Goal: Task Accomplishment & Management: Manage account settings

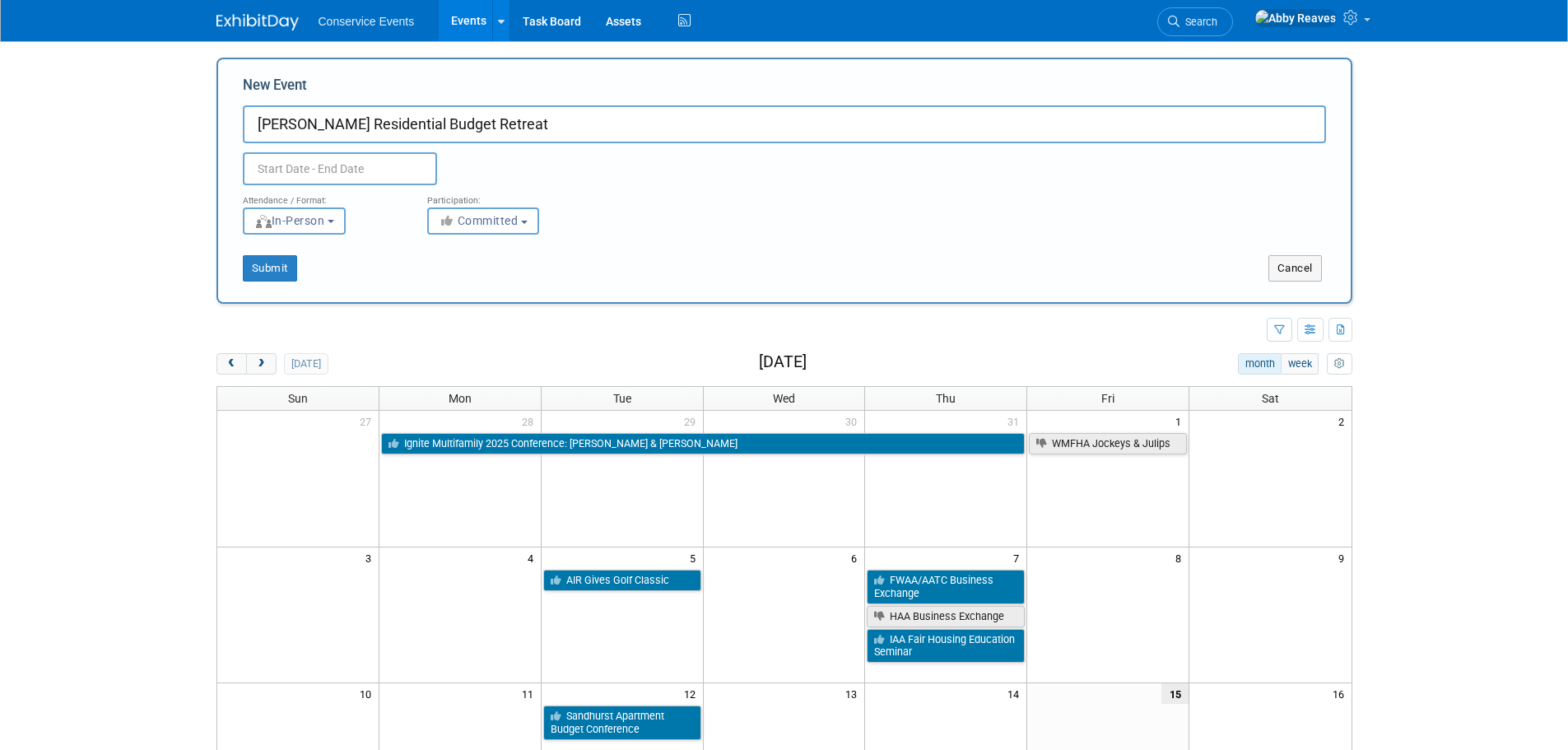
type input "[PERSON_NAME] Residential Budget Retreat"
click at [425, 165] on input "text" at bounding box center [340, 169] width 195 height 33
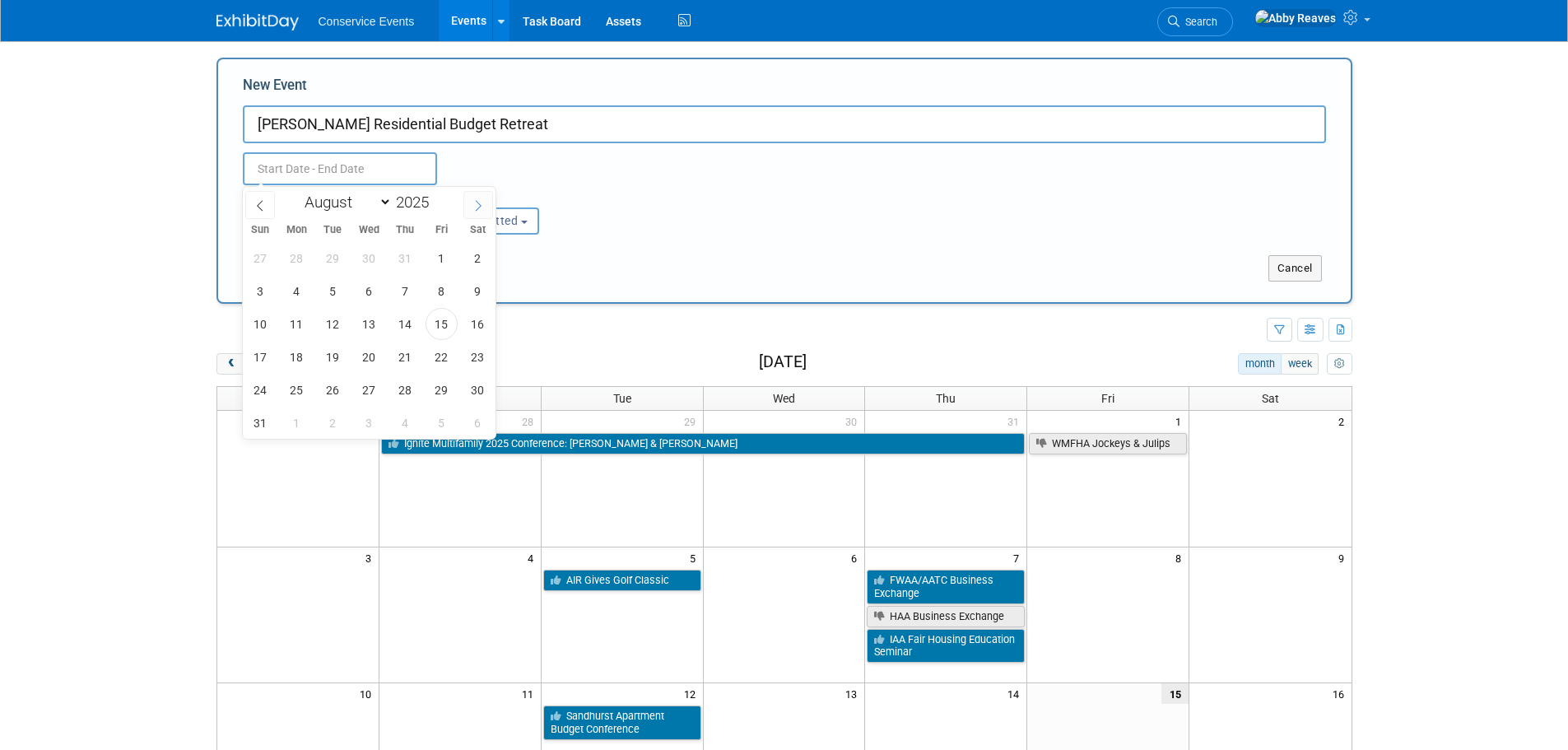
click at [476, 201] on icon at bounding box center [478, 206] width 11 height 11
select select "8"
click at [337, 294] on span "9" at bounding box center [333, 291] width 32 height 32
click at [409, 295] on span "11" at bounding box center [406, 291] width 32 height 32
type input "[DATE] to [DATE]"
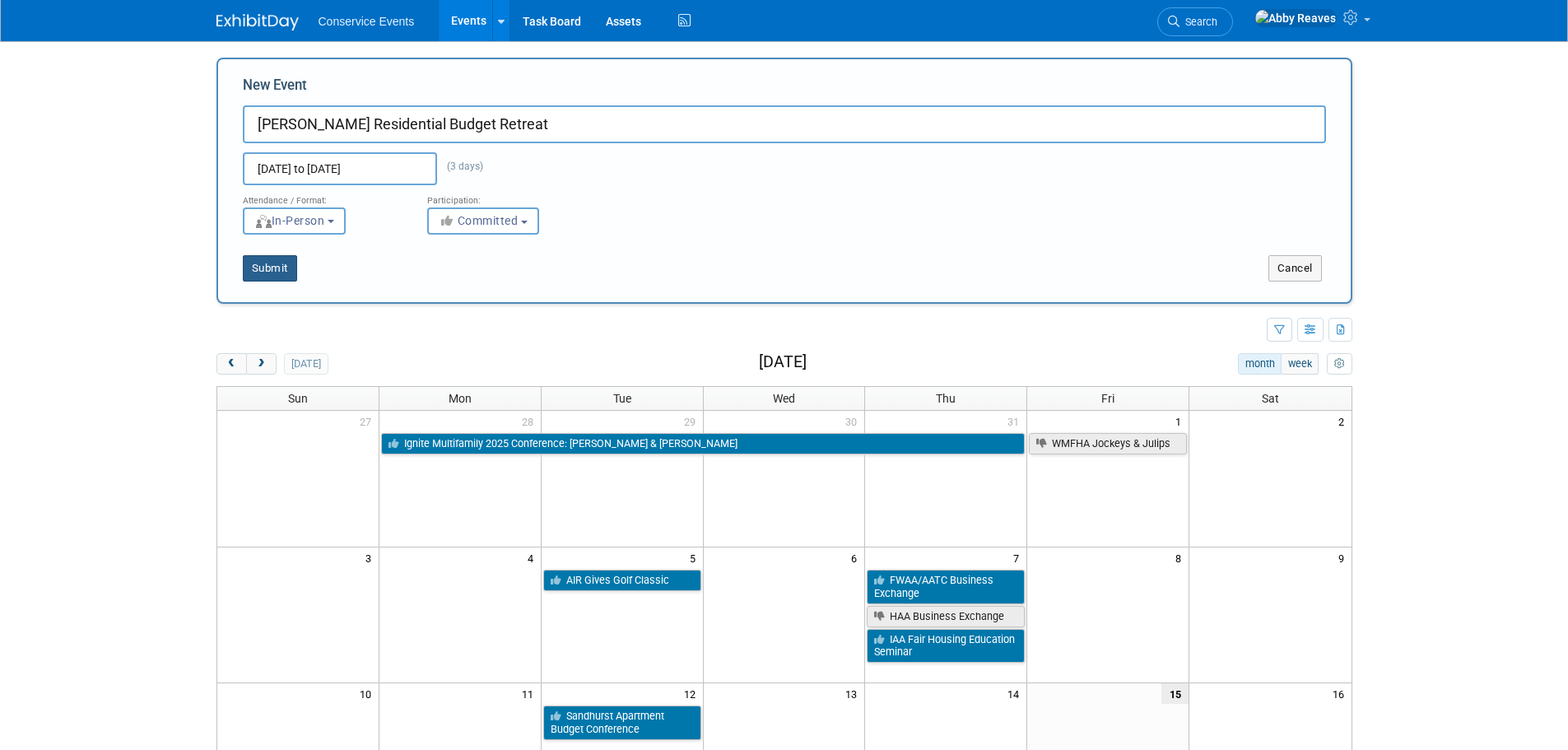
click at [282, 273] on button "Submit" at bounding box center [269, 268] width 54 height 27
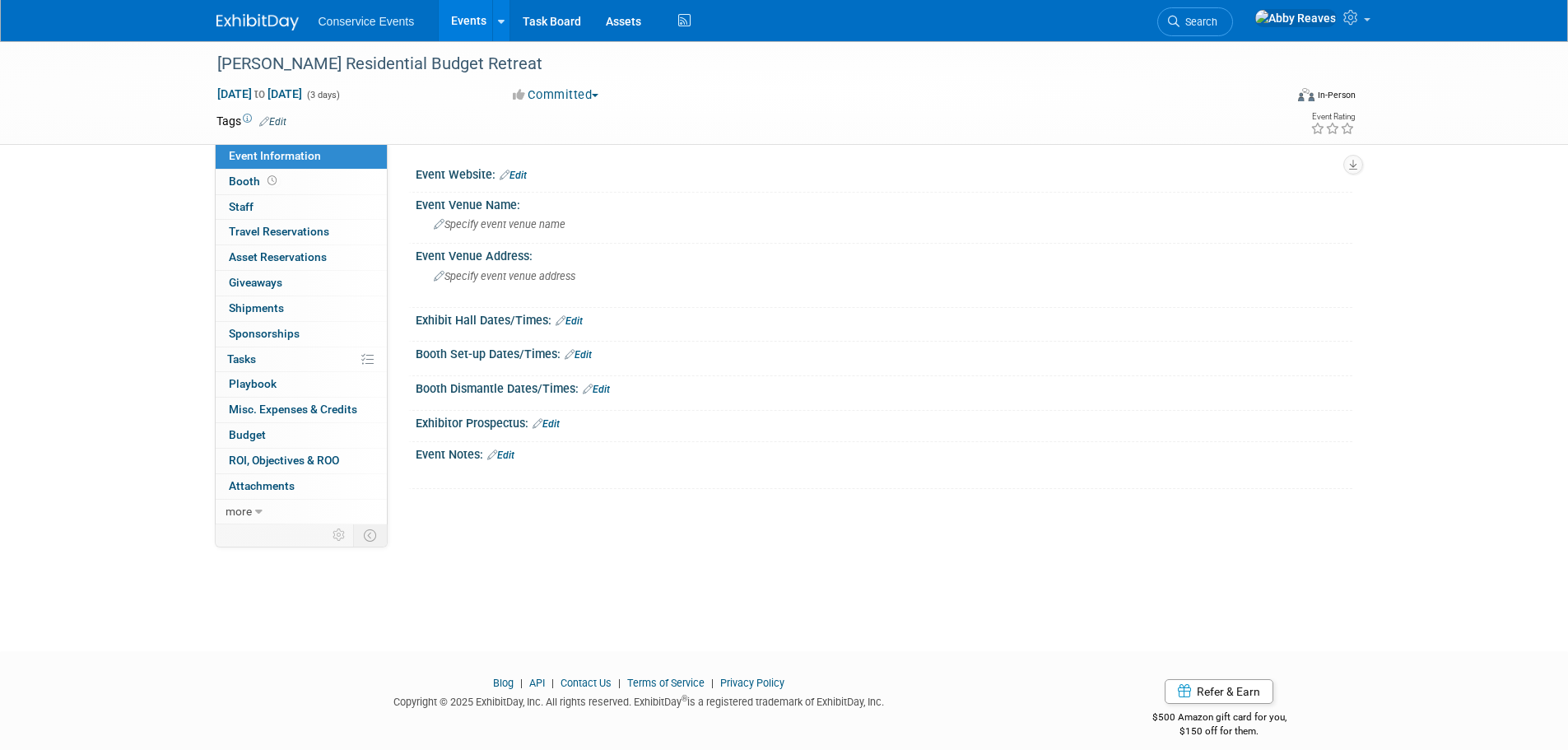
click at [284, 122] on link "Edit" at bounding box center [273, 122] width 27 height 11
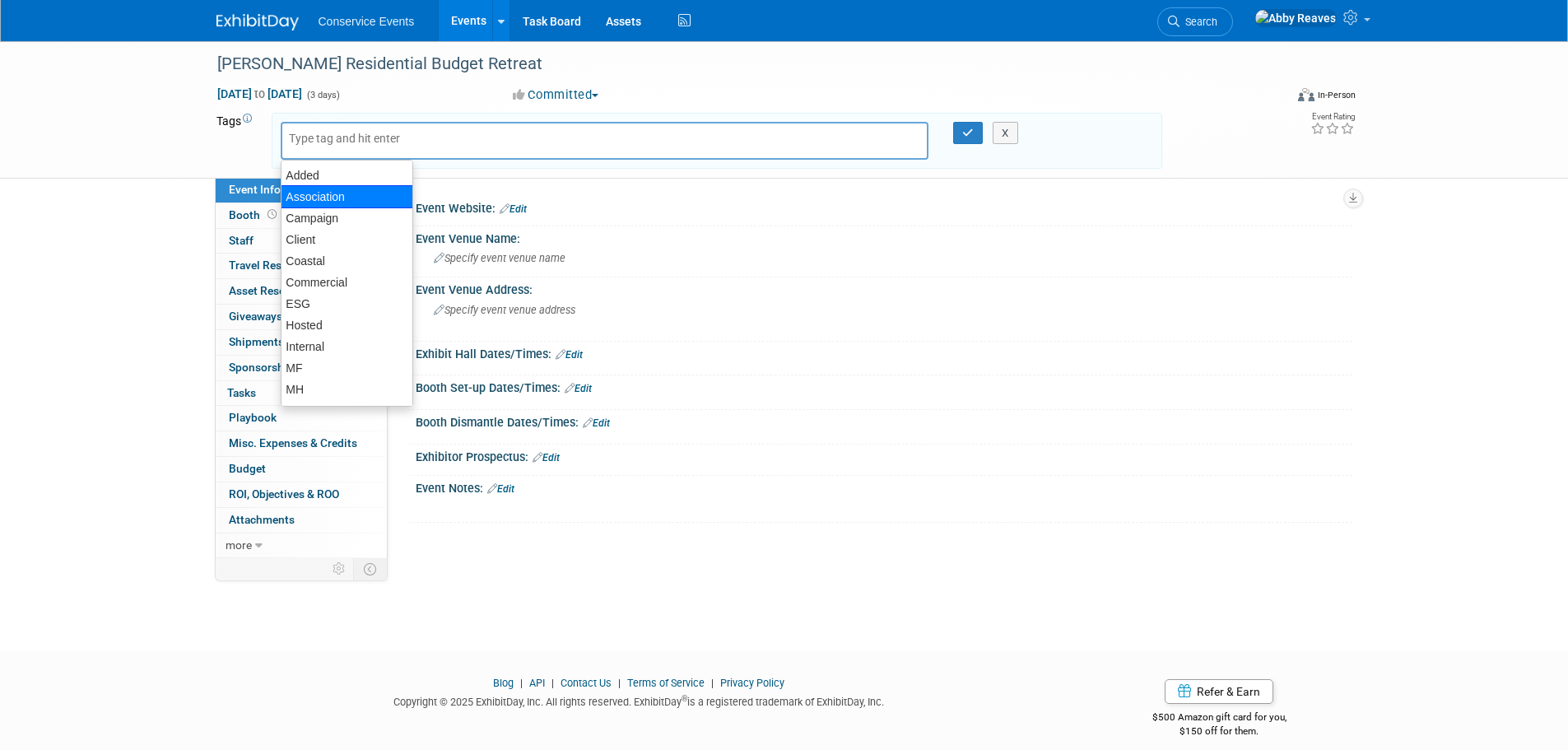
click at [313, 186] on div "Association" at bounding box center [346, 197] width 133 height 23
type input "Association"
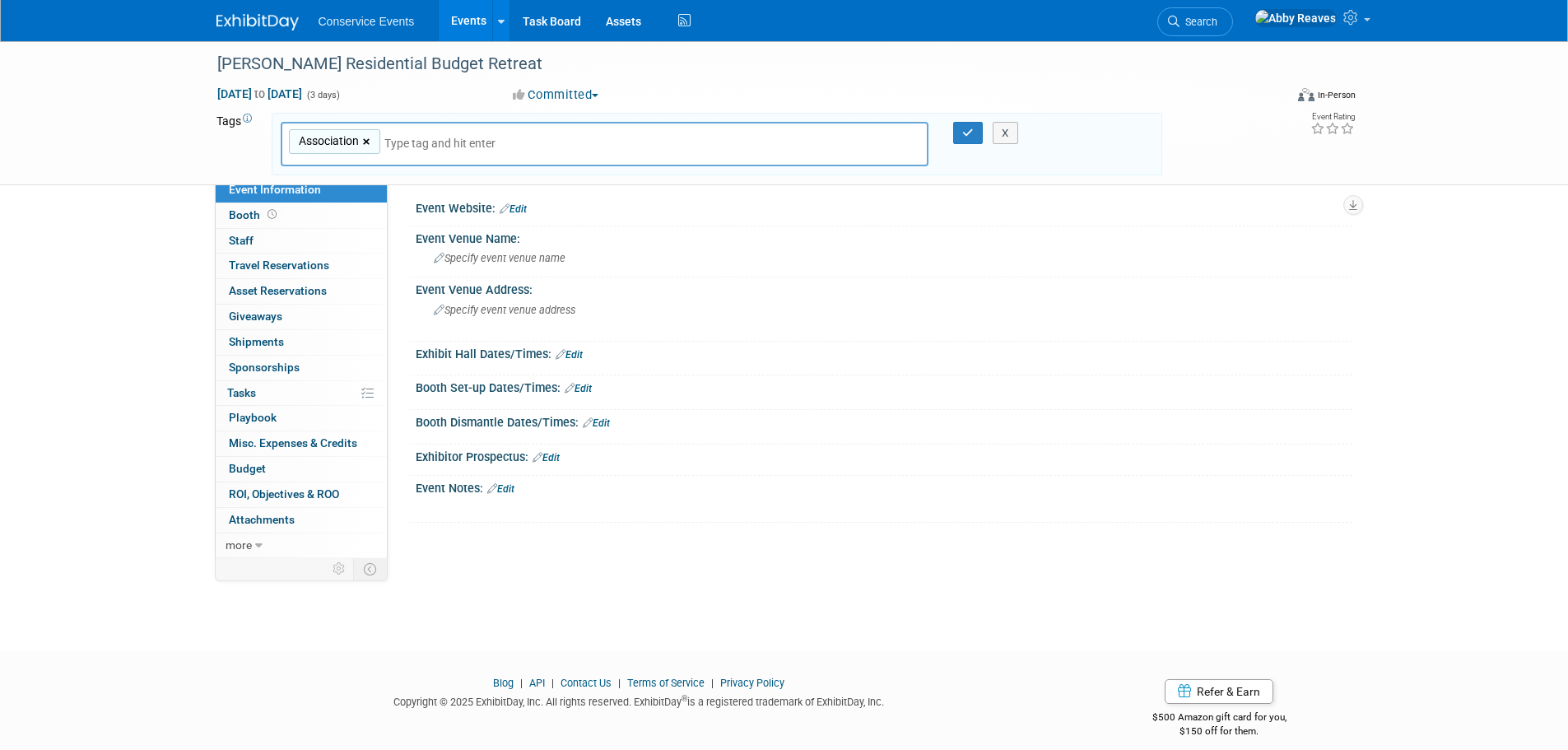
click at [364, 146] on link "×" at bounding box center [367, 142] width 10 height 19
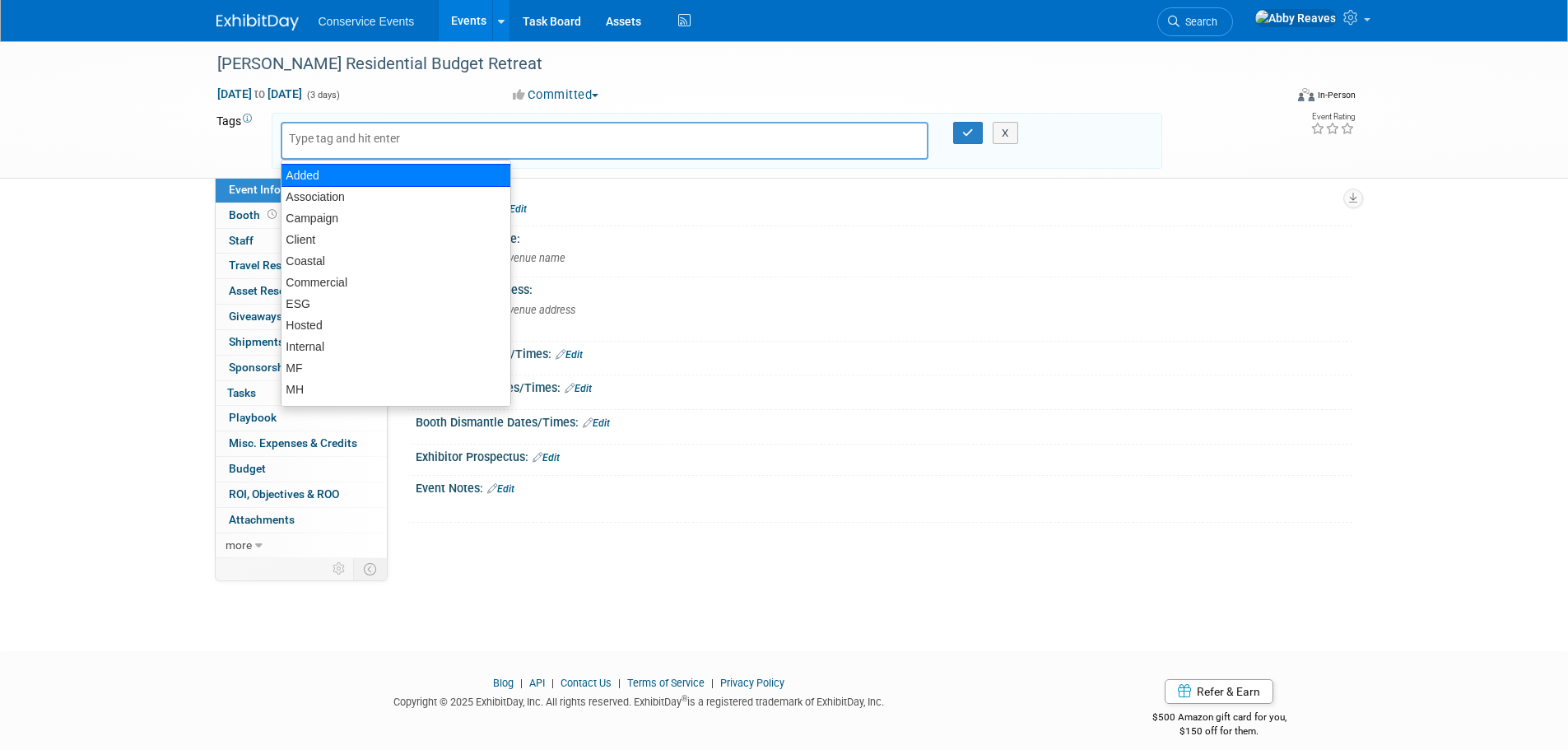
click at [315, 173] on div "Added" at bounding box center [396, 176] width 231 height 23
type input "Added"
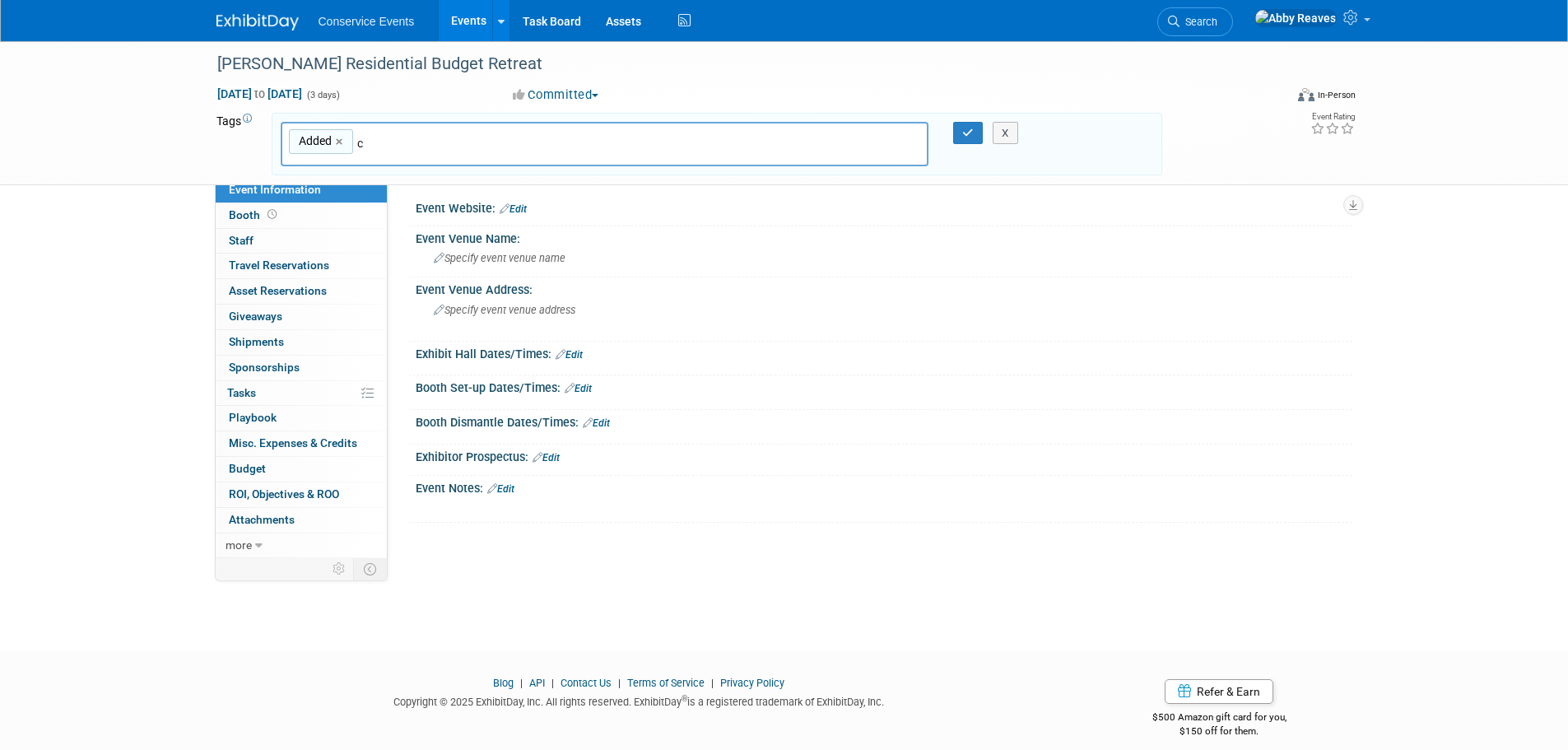
type input "cl"
click at [345, 177] on div "Client" at bounding box center [396, 182] width 231 height 23
type input "Added, Client"
type input "mf"
click at [377, 177] on div "MF" at bounding box center [396, 182] width 231 height 23
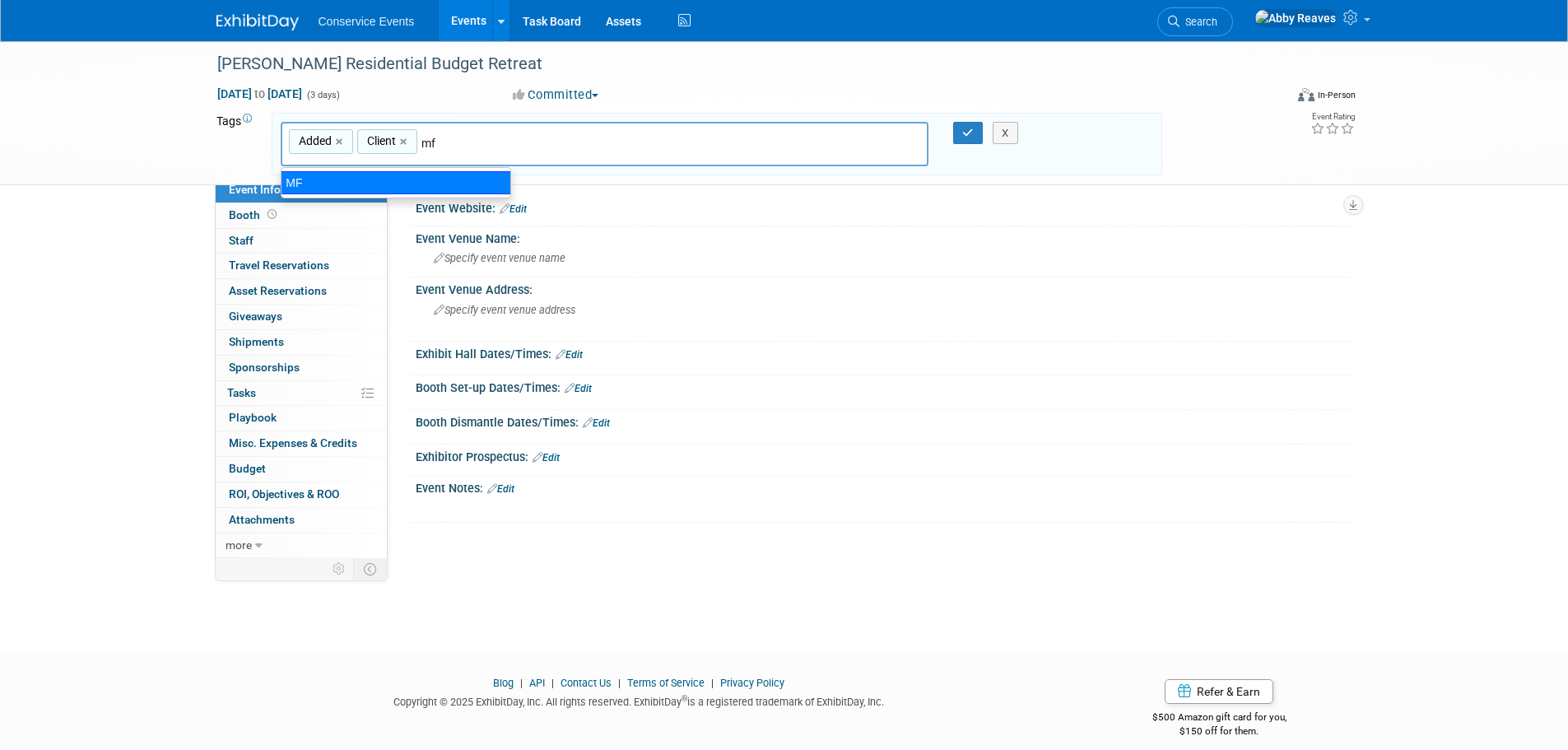
type input "Added, Client, MF"
click at [953, 129] on button "button" at bounding box center [968, 134] width 30 height 23
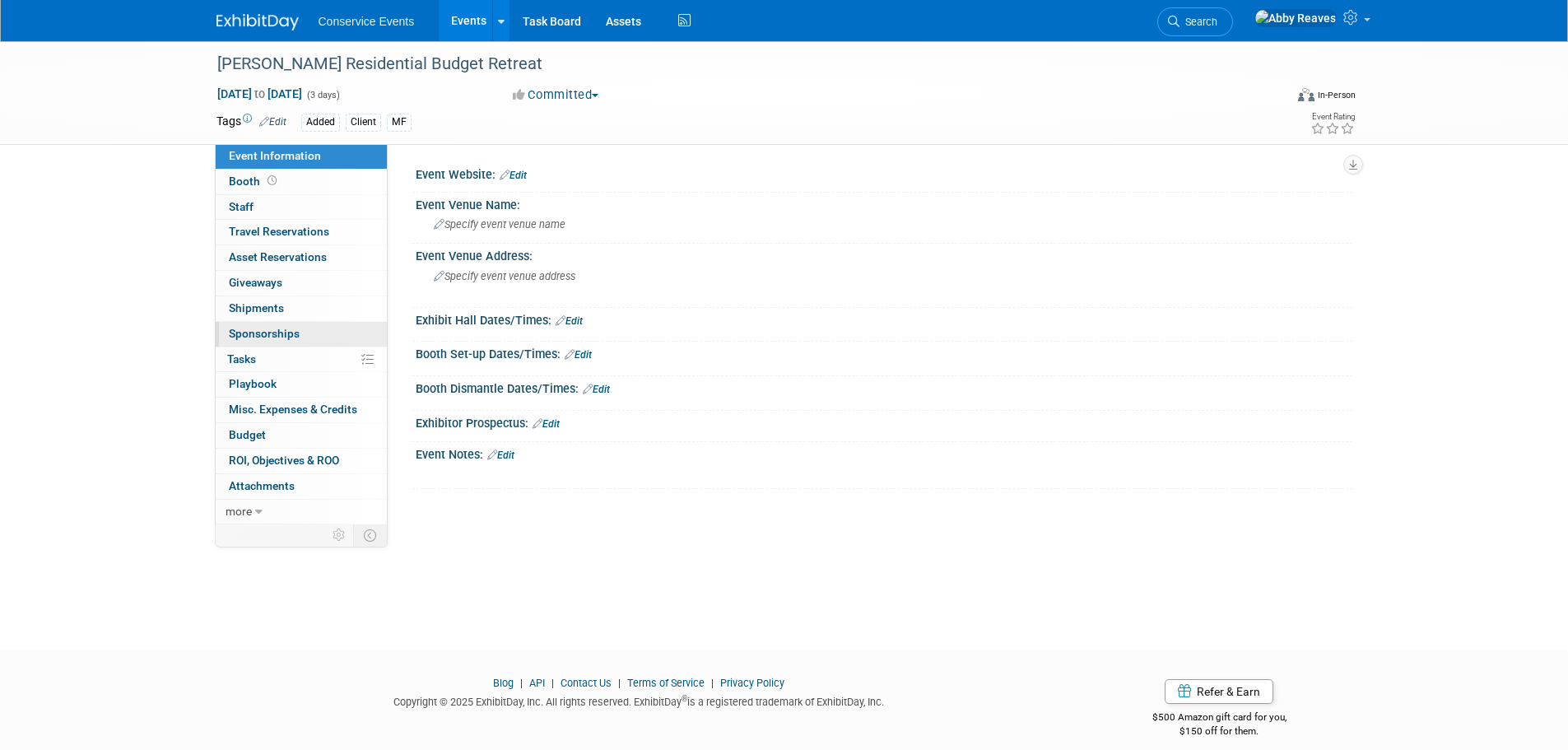
click at [314, 335] on link "0 Sponsorships 0" at bounding box center [301, 334] width 171 height 25
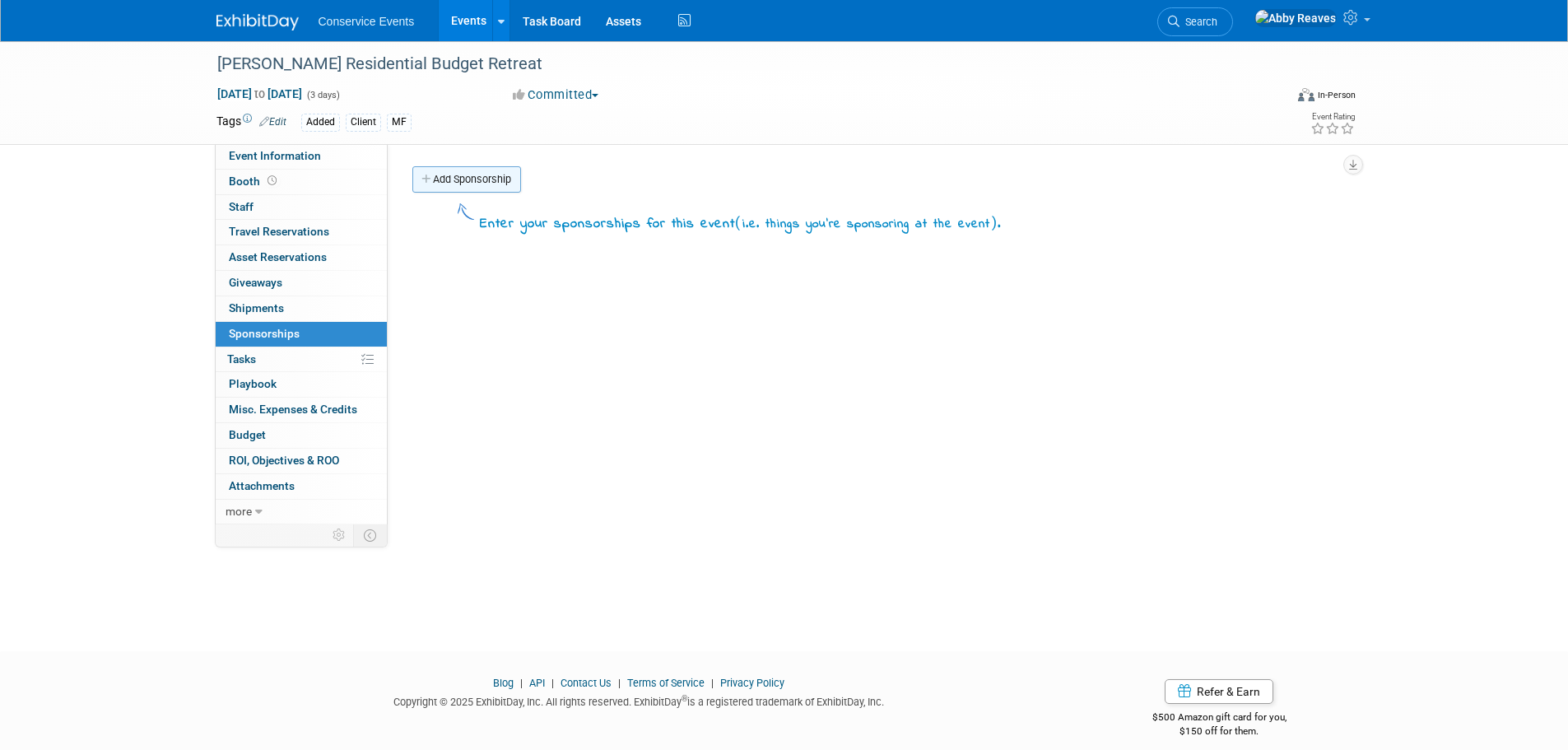
click at [508, 177] on link "Add Sponsorship" at bounding box center [467, 179] width 109 height 27
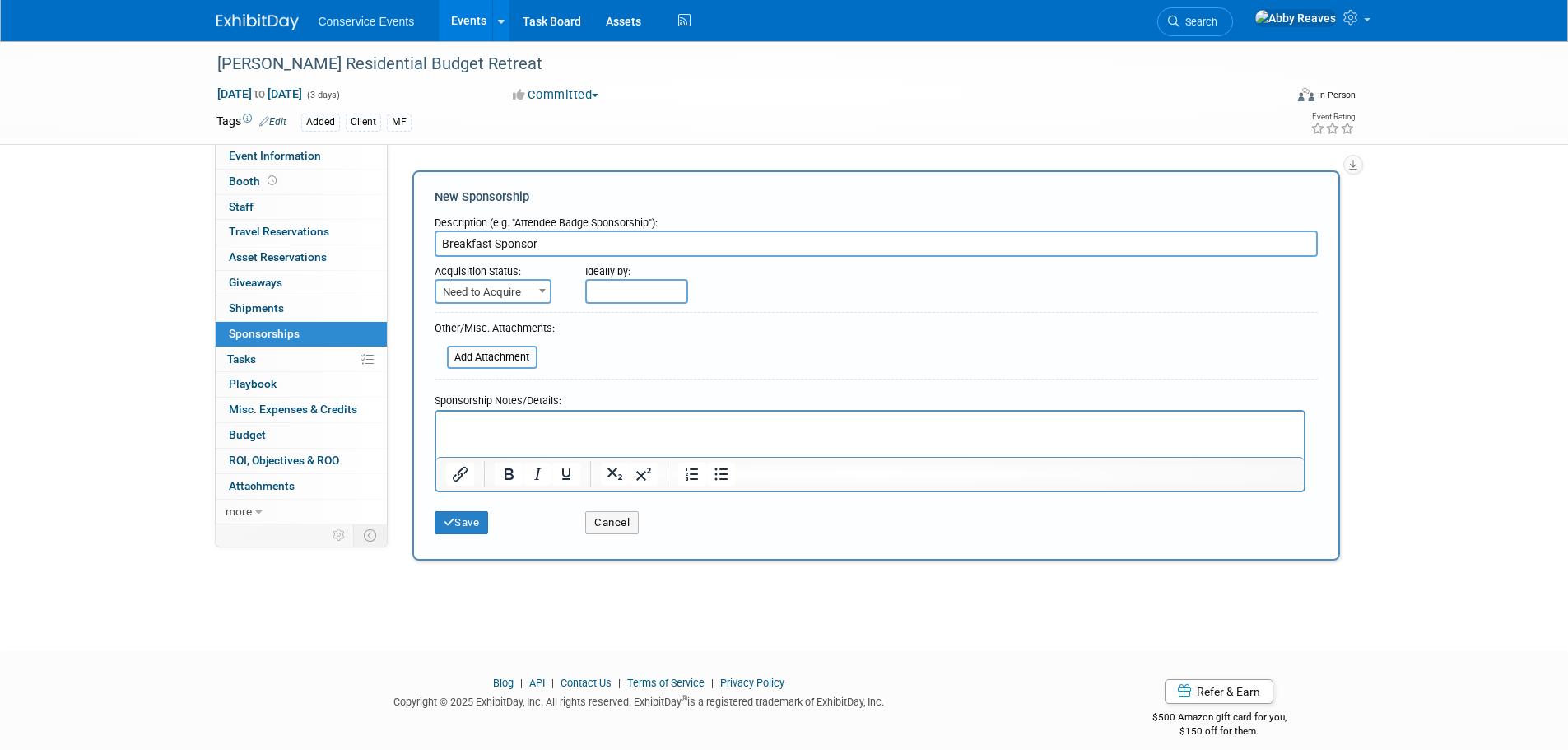
type input "Breakfast Sponsor"
click at [551, 296] on span "Need to Acquire" at bounding box center [492, 291] width 116 height 25
select select "2"
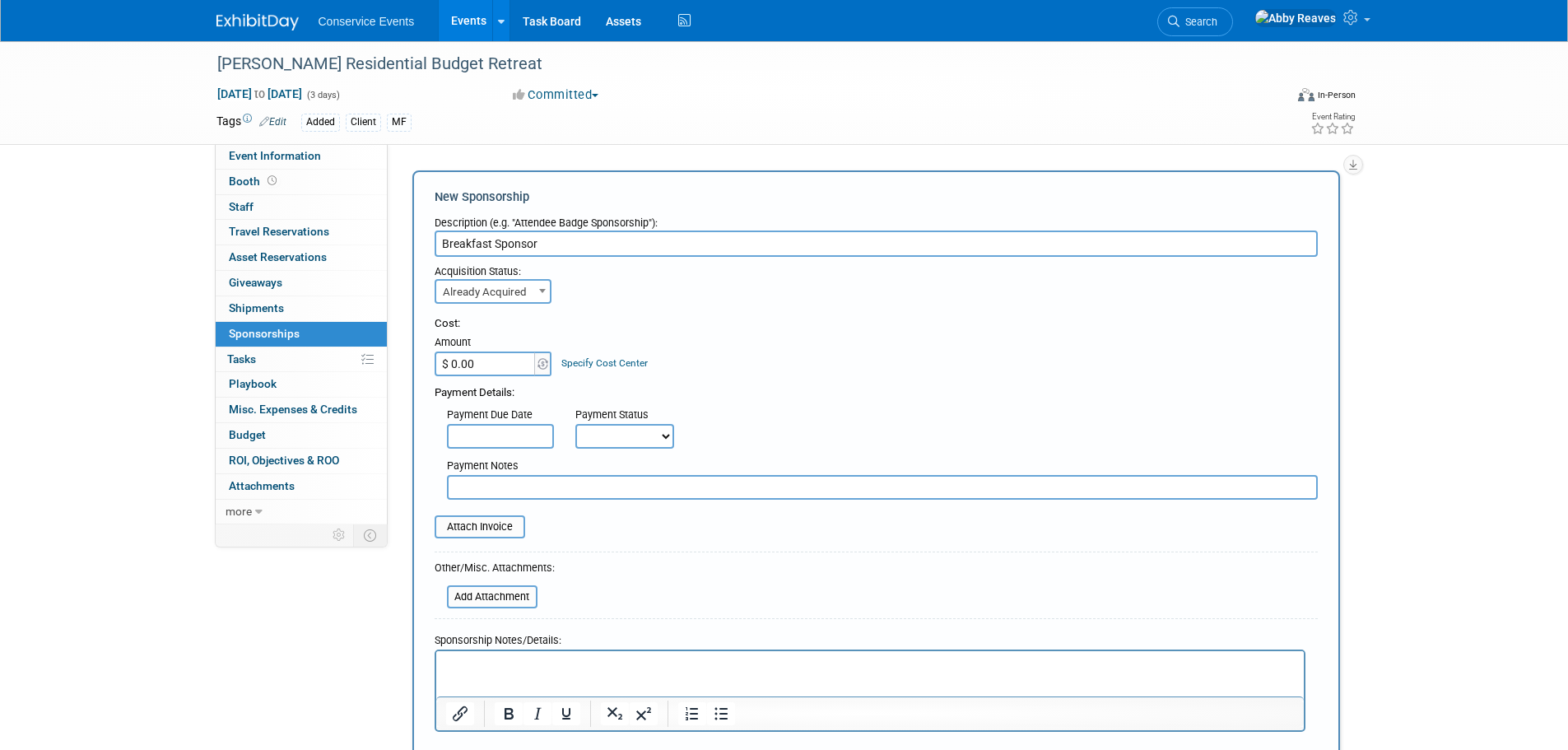
click at [514, 354] on input "$ 0.00" at bounding box center [486, 364] width 103 height 25
type input "$ 750.00"
click at [512, 536] on input "file" at bounding box center [425, 527] width 196 height 20
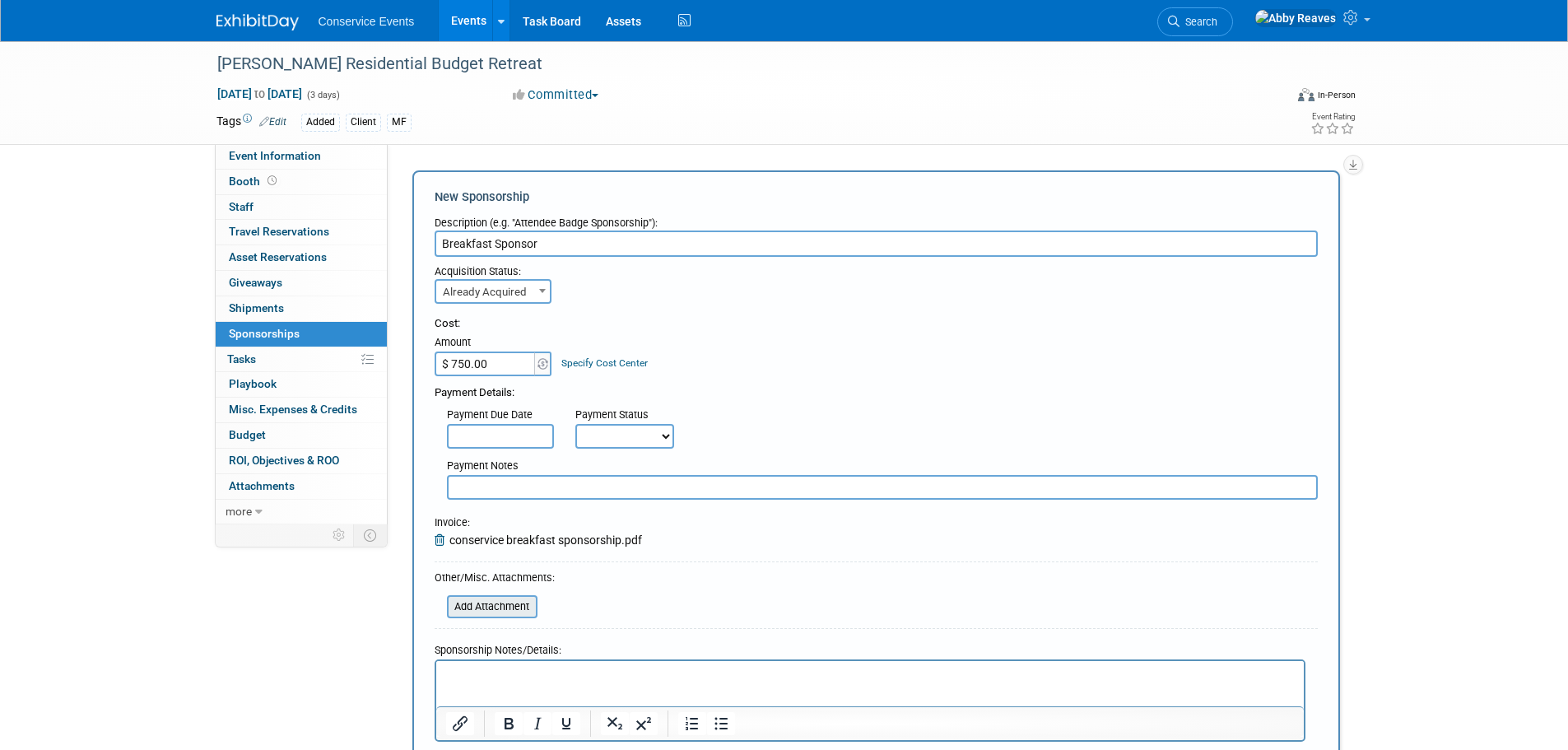
click at [513, 607] on input "file" at bounding box center [437, 606] width 196 height 20
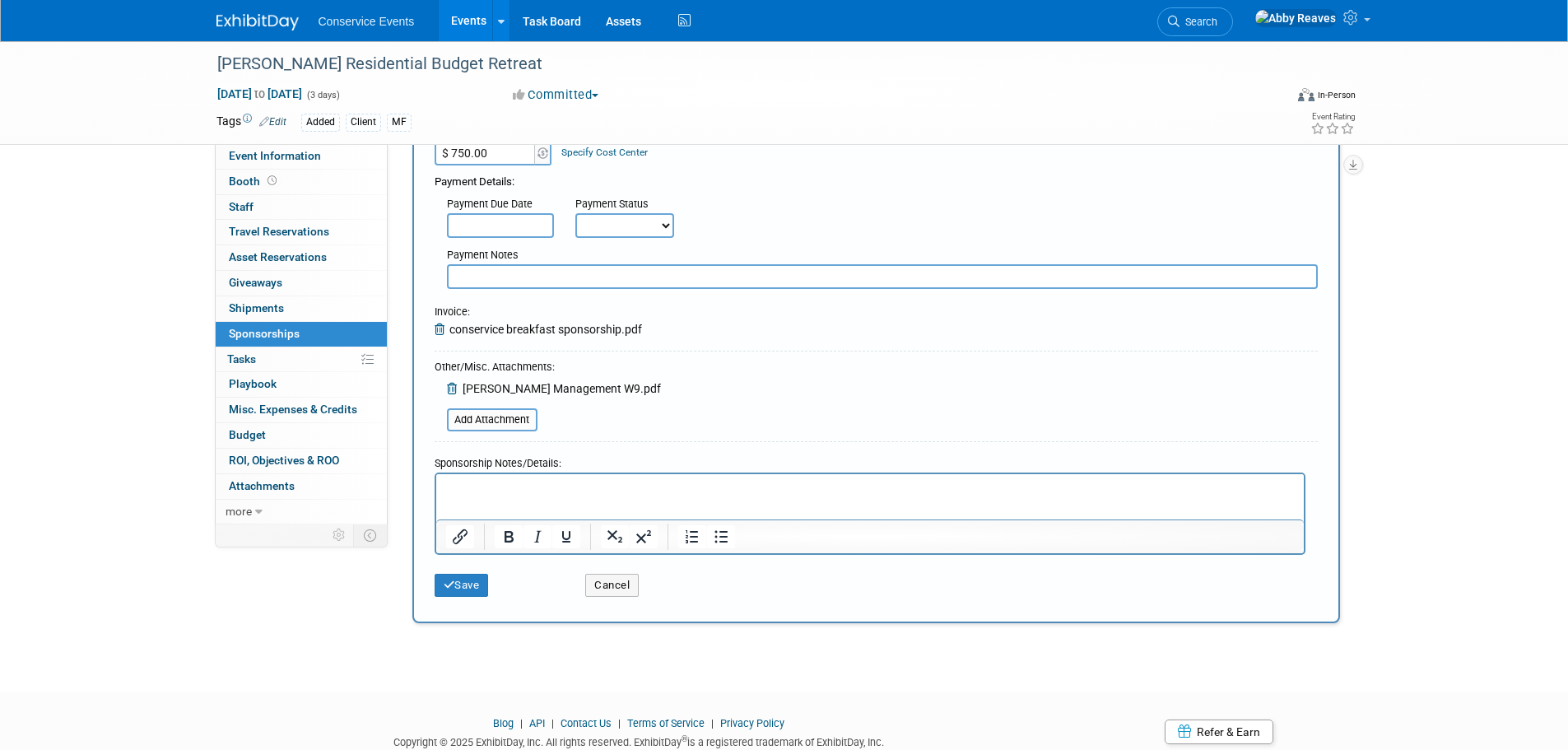
scroll to position [268, 0]
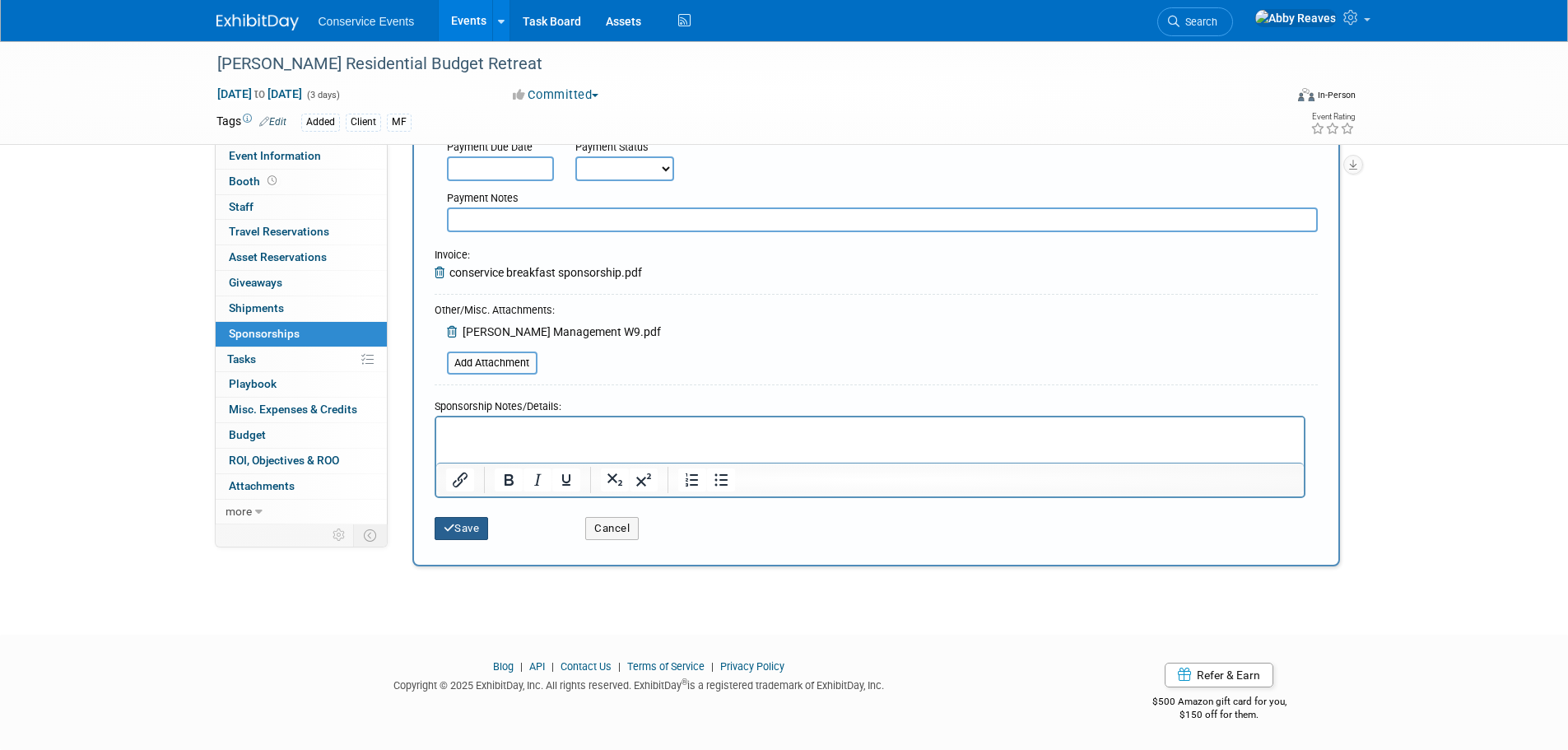
click at [470, 534] on button "Save" at bounding box center [461, 529] width 54 height 23
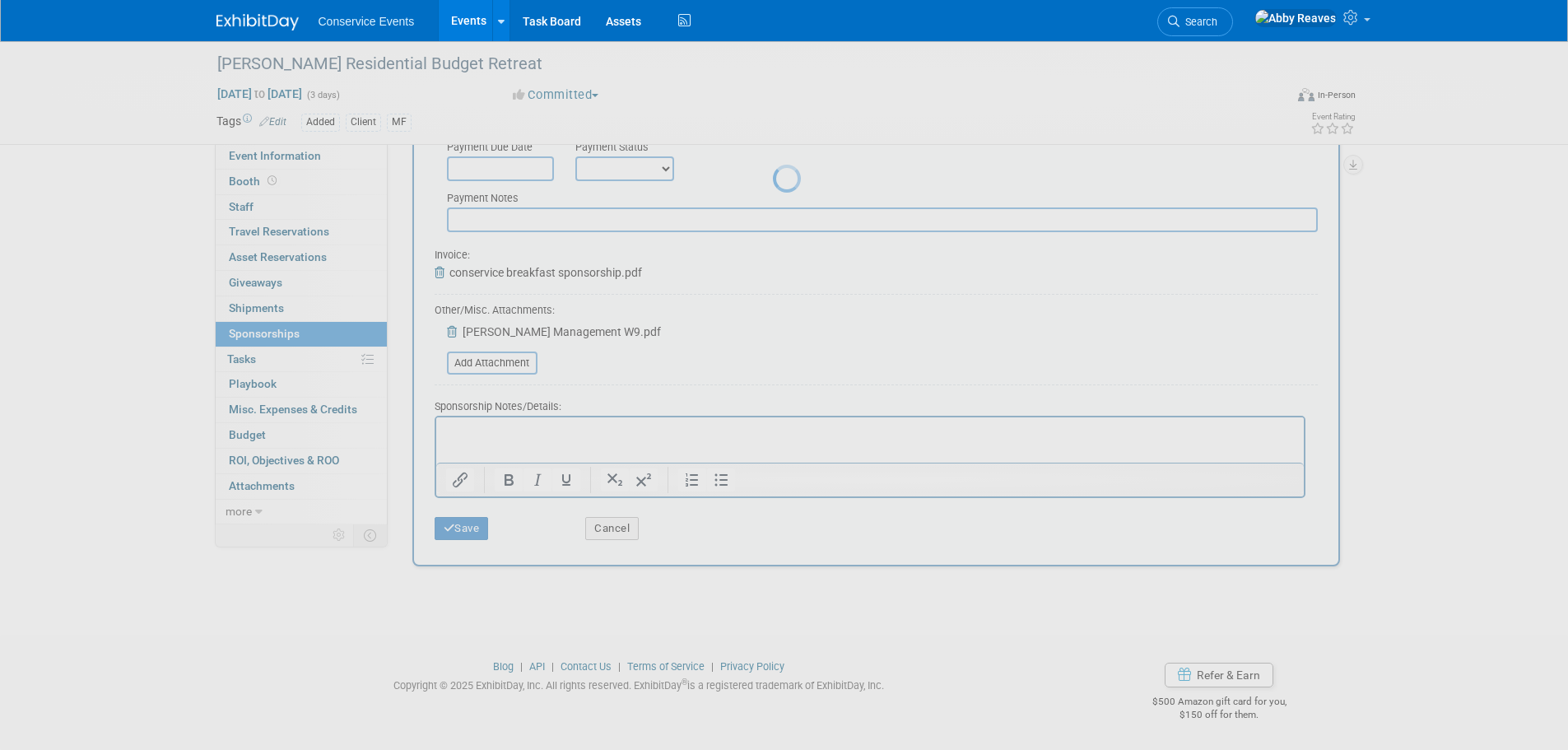
scroll to position [16, 0]
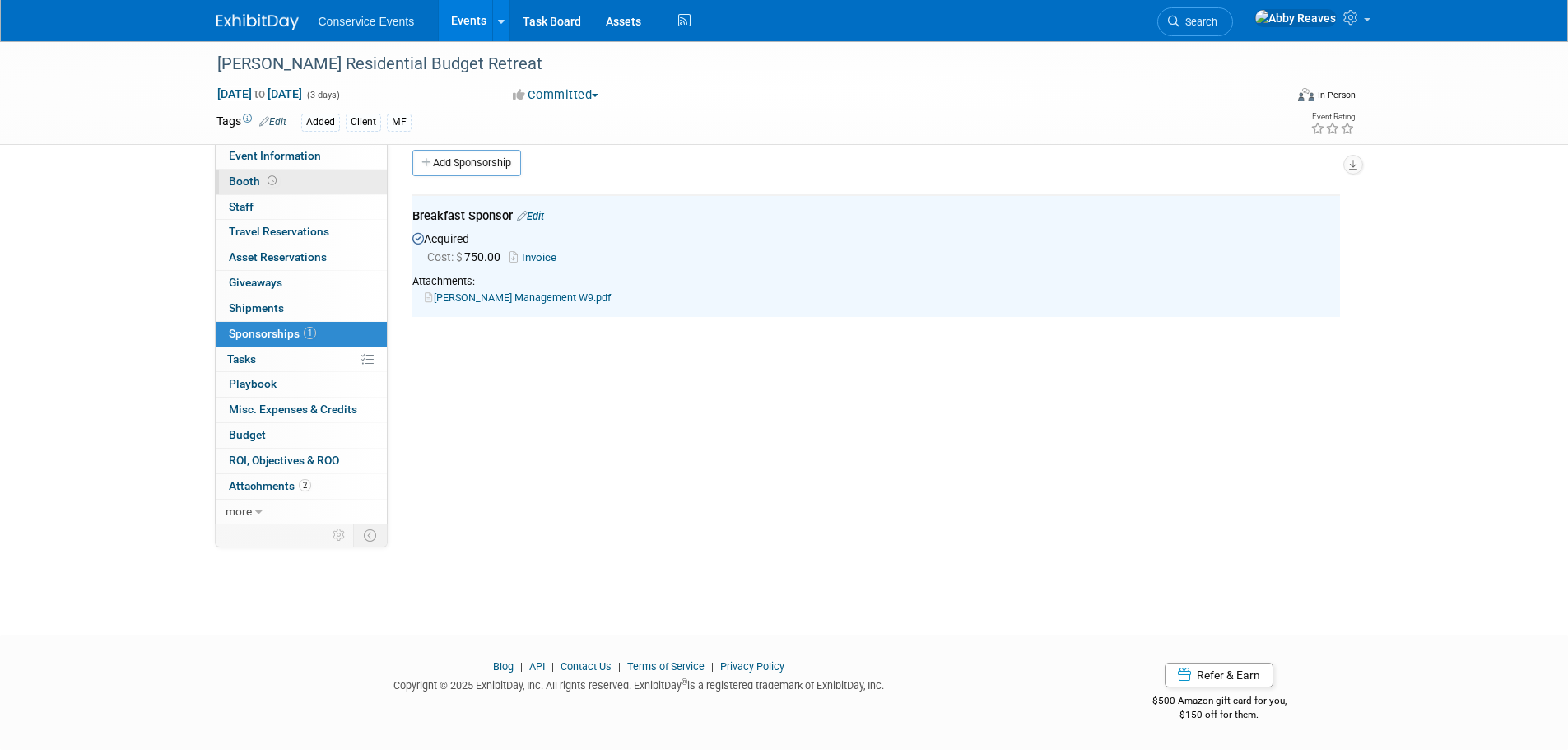
click at [302, 180] on link "Booth" at bounding box center [301, 182] width 171 height 25
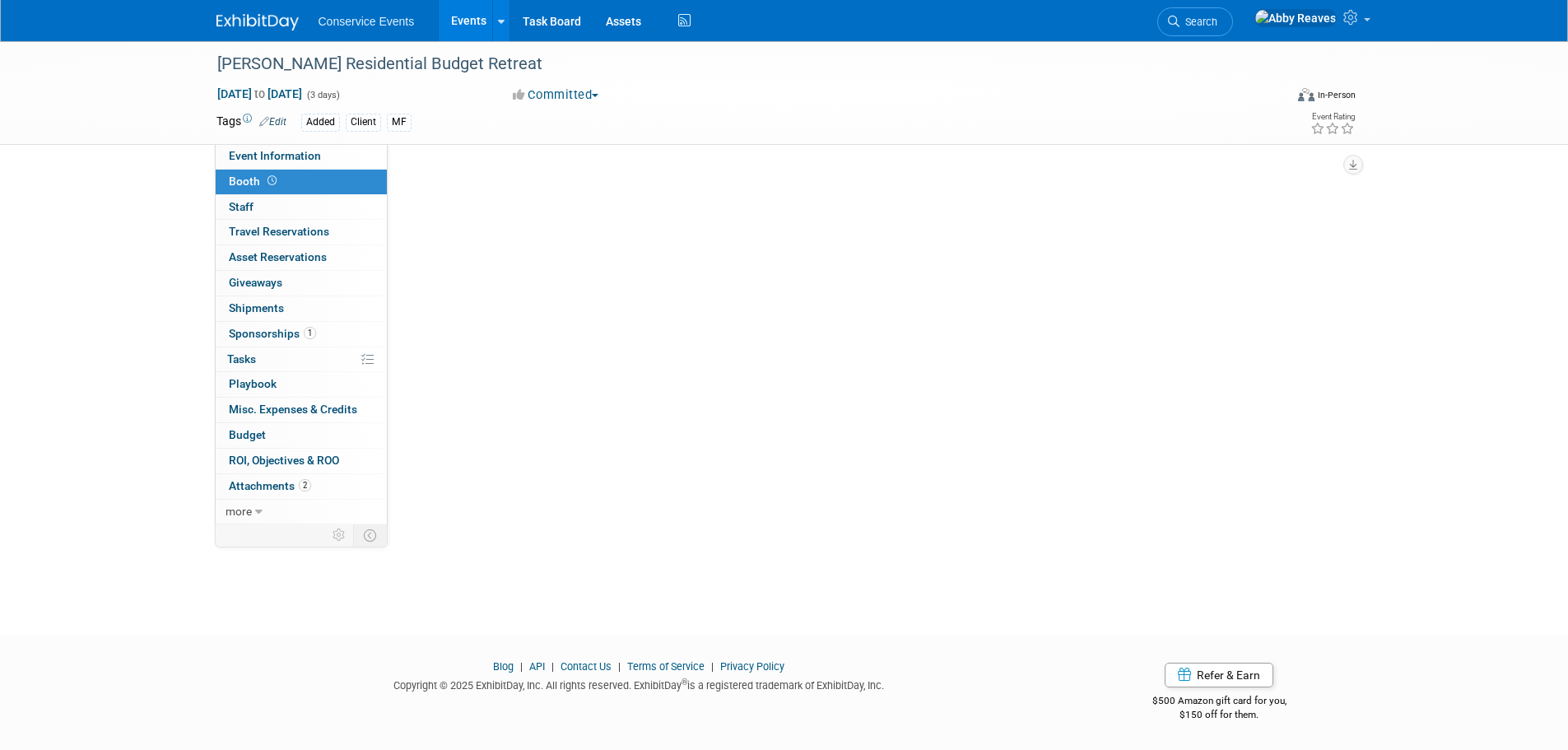
scroll to position [0, 0]
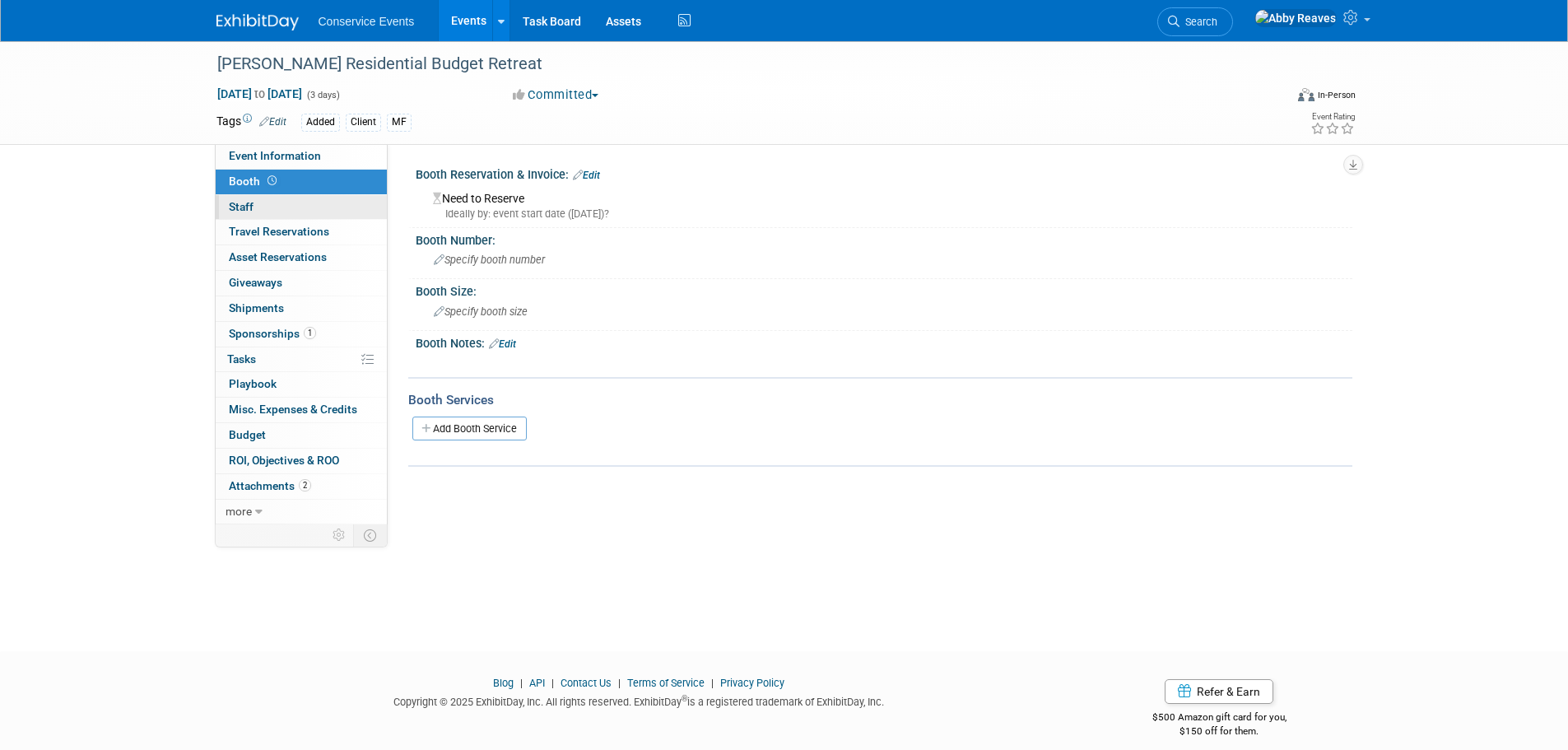
click at [301, 204] on link "0 Staff 0" at bounding box center [301, 207] width 171 height 25
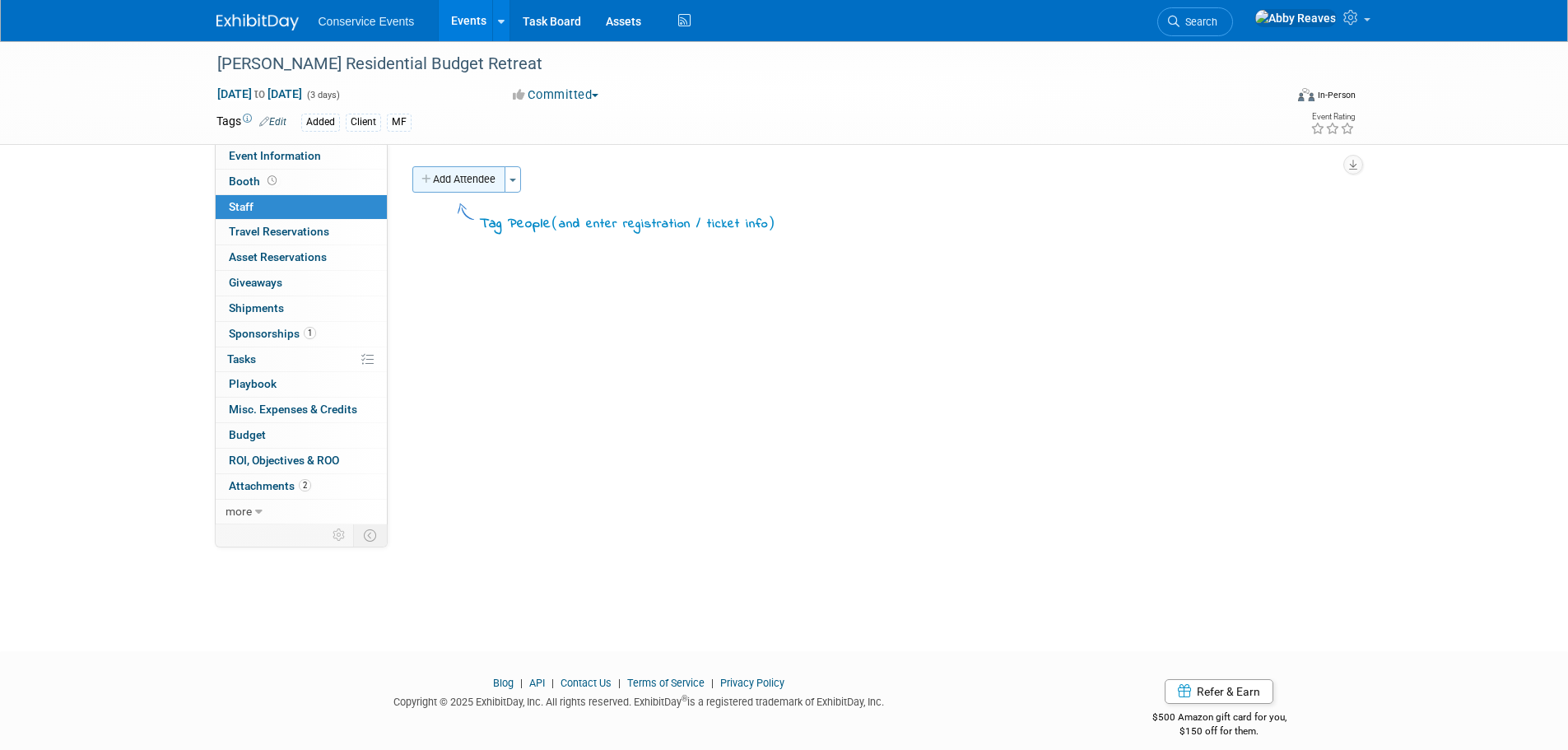
click at [473, 189] on button "Add Attendee" at bounding box center [458, 179] width 93 height 27
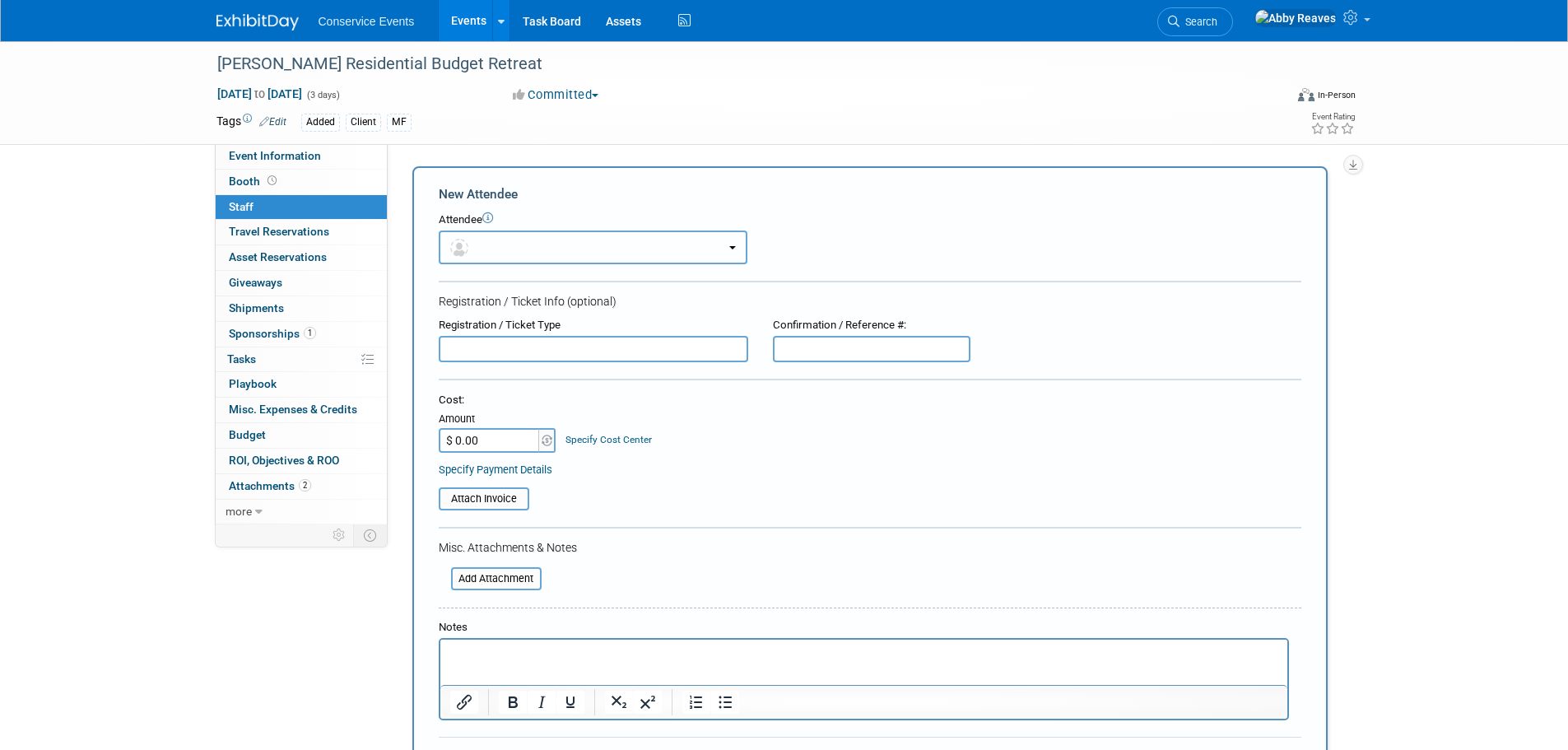
click at [521, 243] on button "button" at bounding box center [594, 247] width 309 height 33
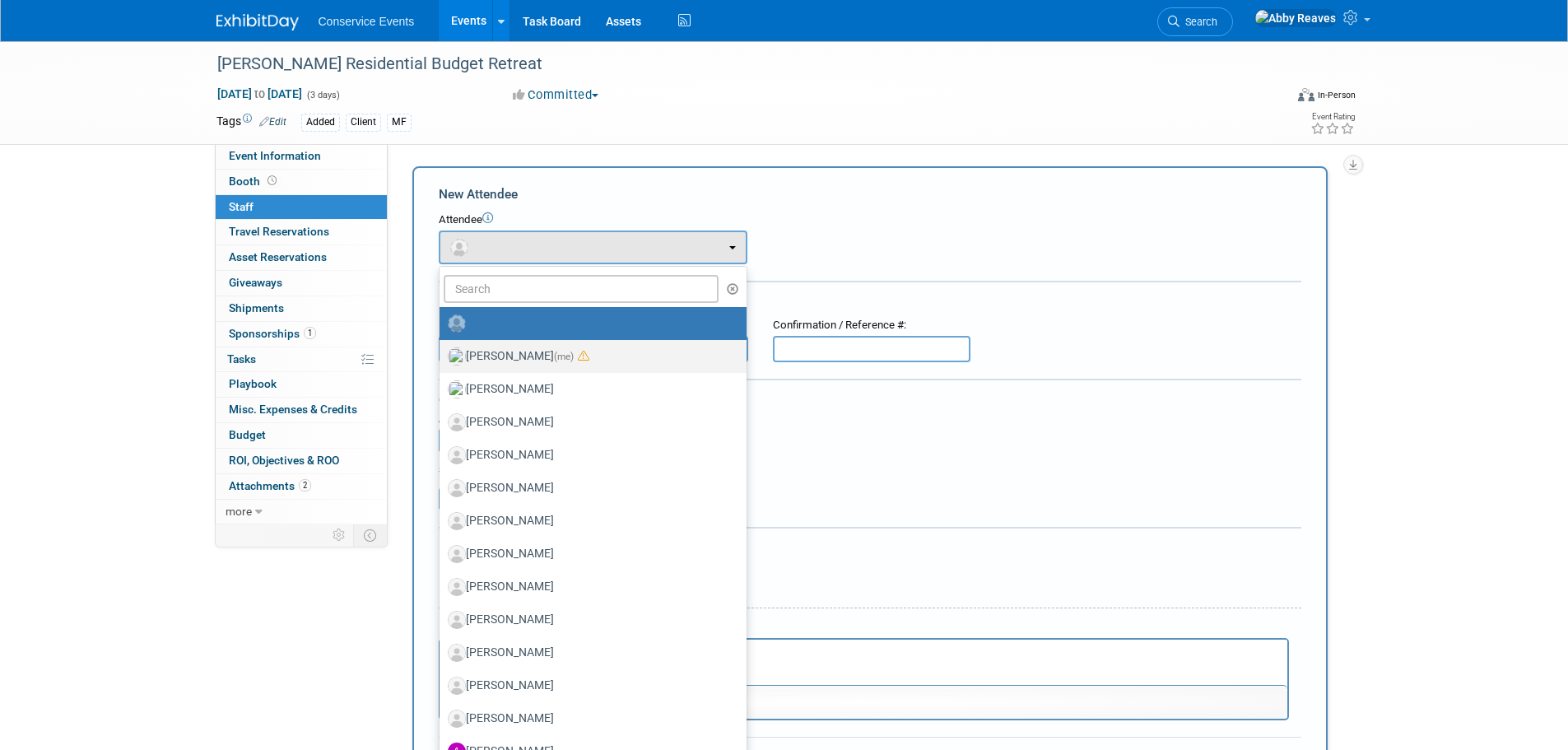
click at [523, 349] on label "[PERSON_NAME] (me)" at bounding box center [589, 357] width 282 height 27
click at [442, 349] on input "[PERSON_NAME] (me)" at bounding box center [436, 354] width 10 height 10
select select "888e4ed3-42fd-4820-a89e-ed4ce941d196"
select select "6"
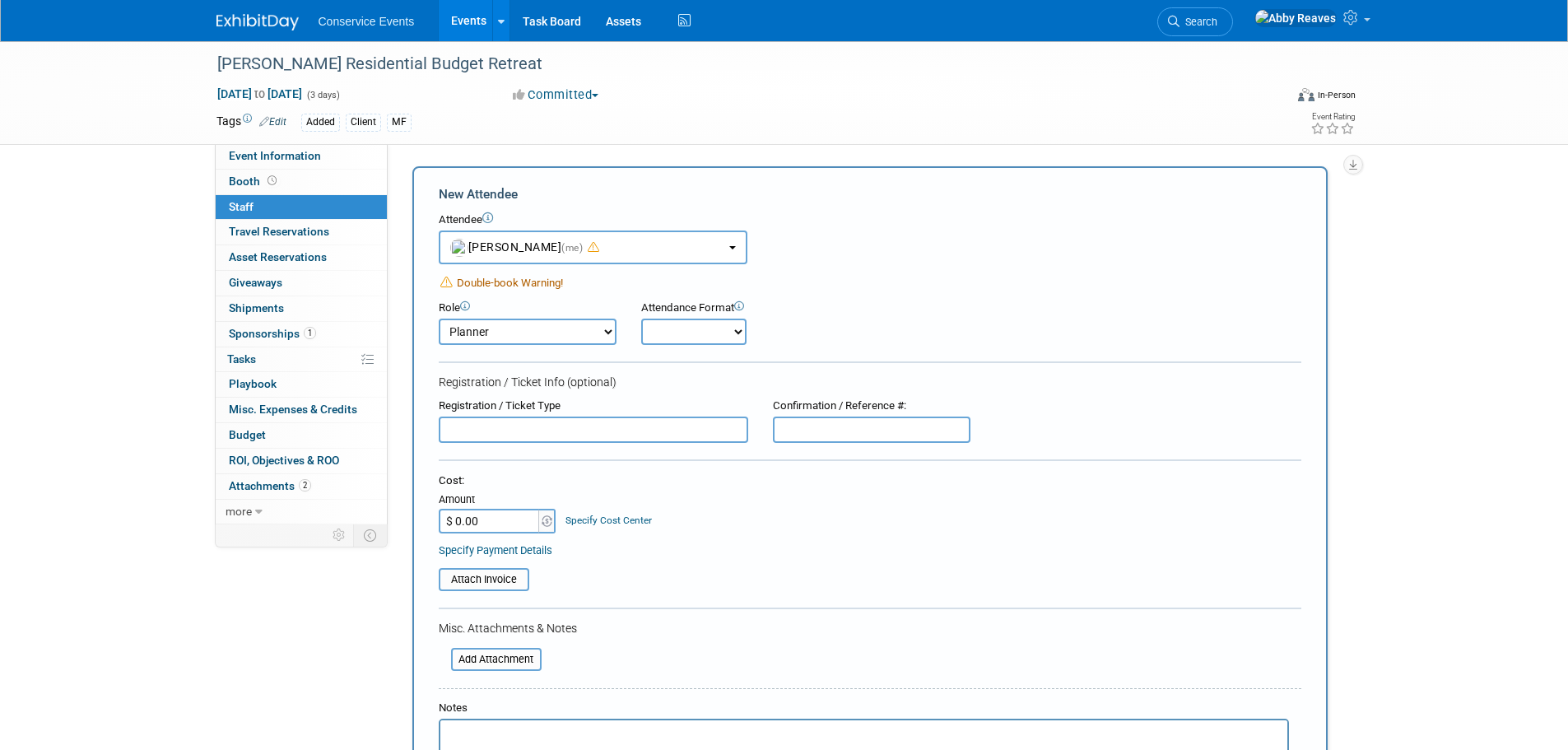
click at [685, 331] on select "Onsite Remote" at bounding box center [694, 332] width 105 height 27
select select "1"
click at [641, 319] on select "Onsite Remote" at bounding box center [694, 332] width 105 height 27
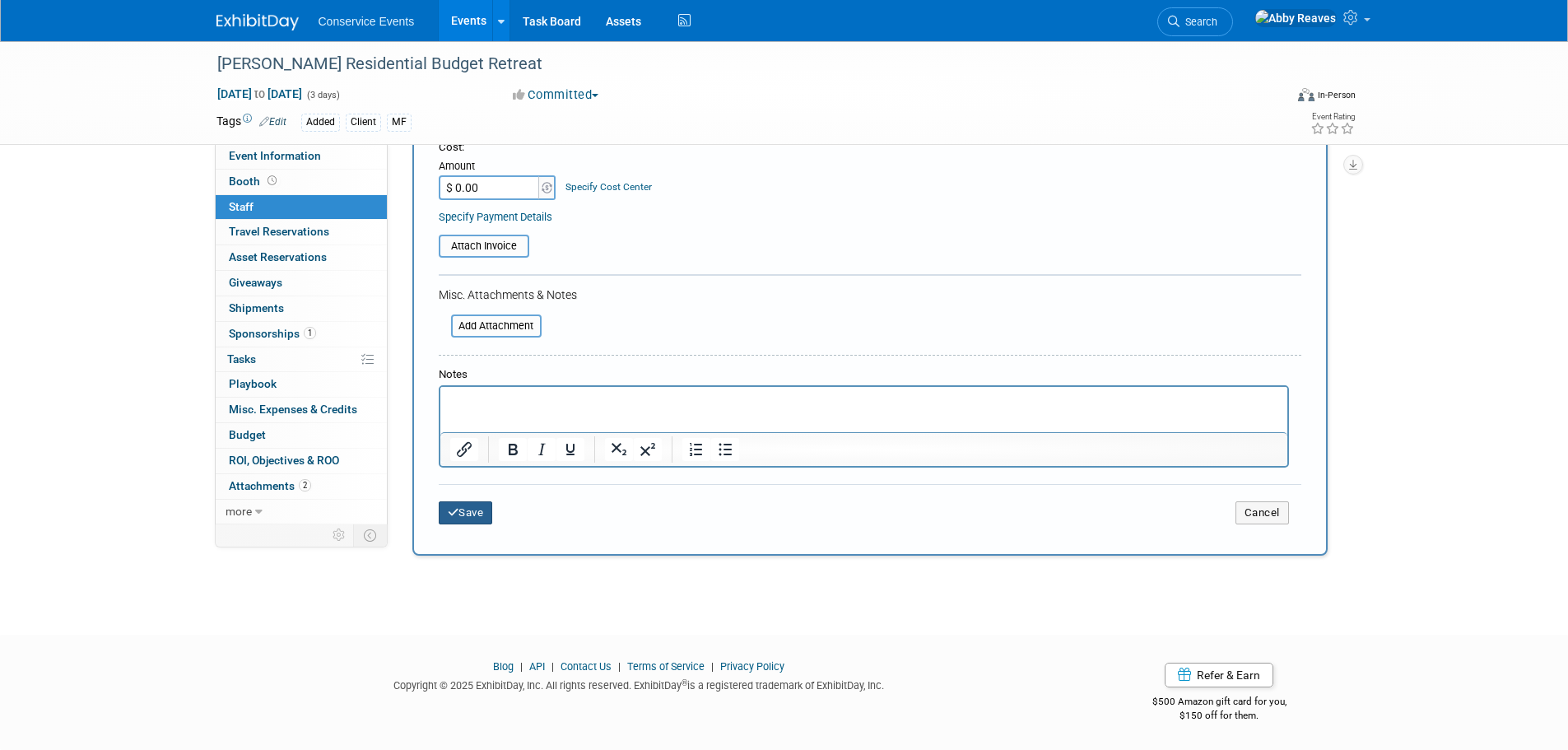
click at [483, 518] on button "Save" at bounding box center [466, 512] width 54 height 23
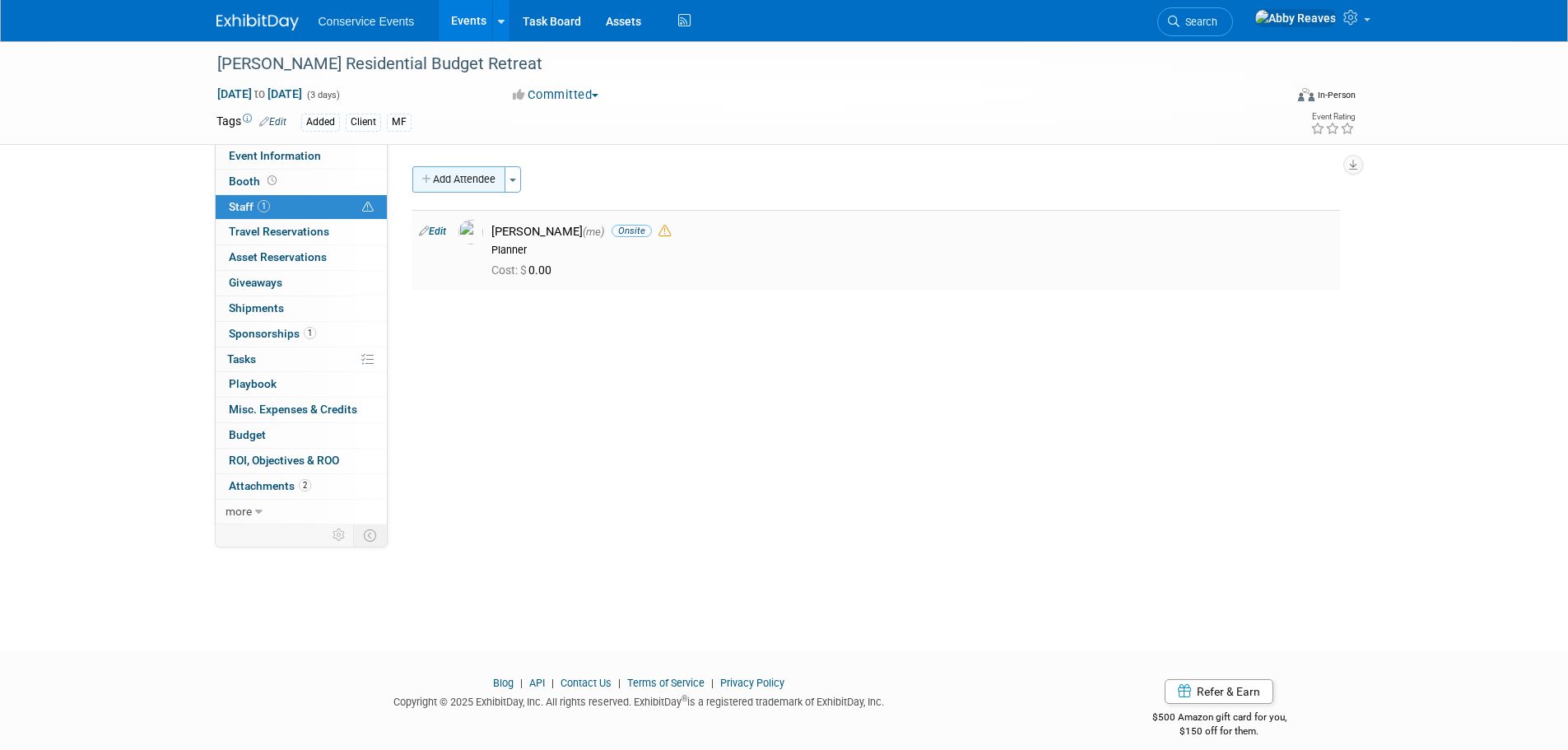
click at [453, 183] on button "Add Attendee" at bounding box center [458, 179] width 93 height 27
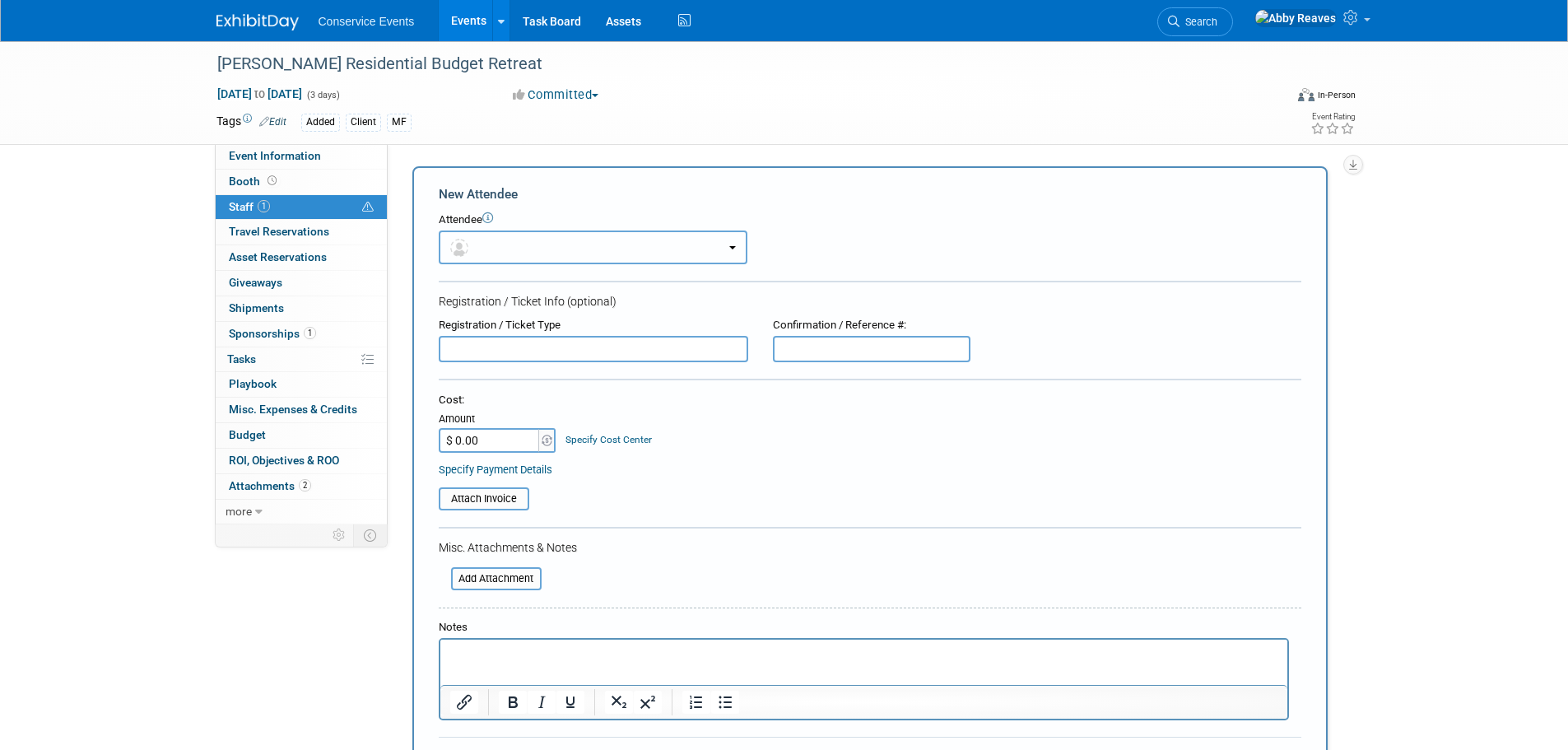
click at [512, 249] on button "button" at bounding box center [594, 247] width 309 height 33
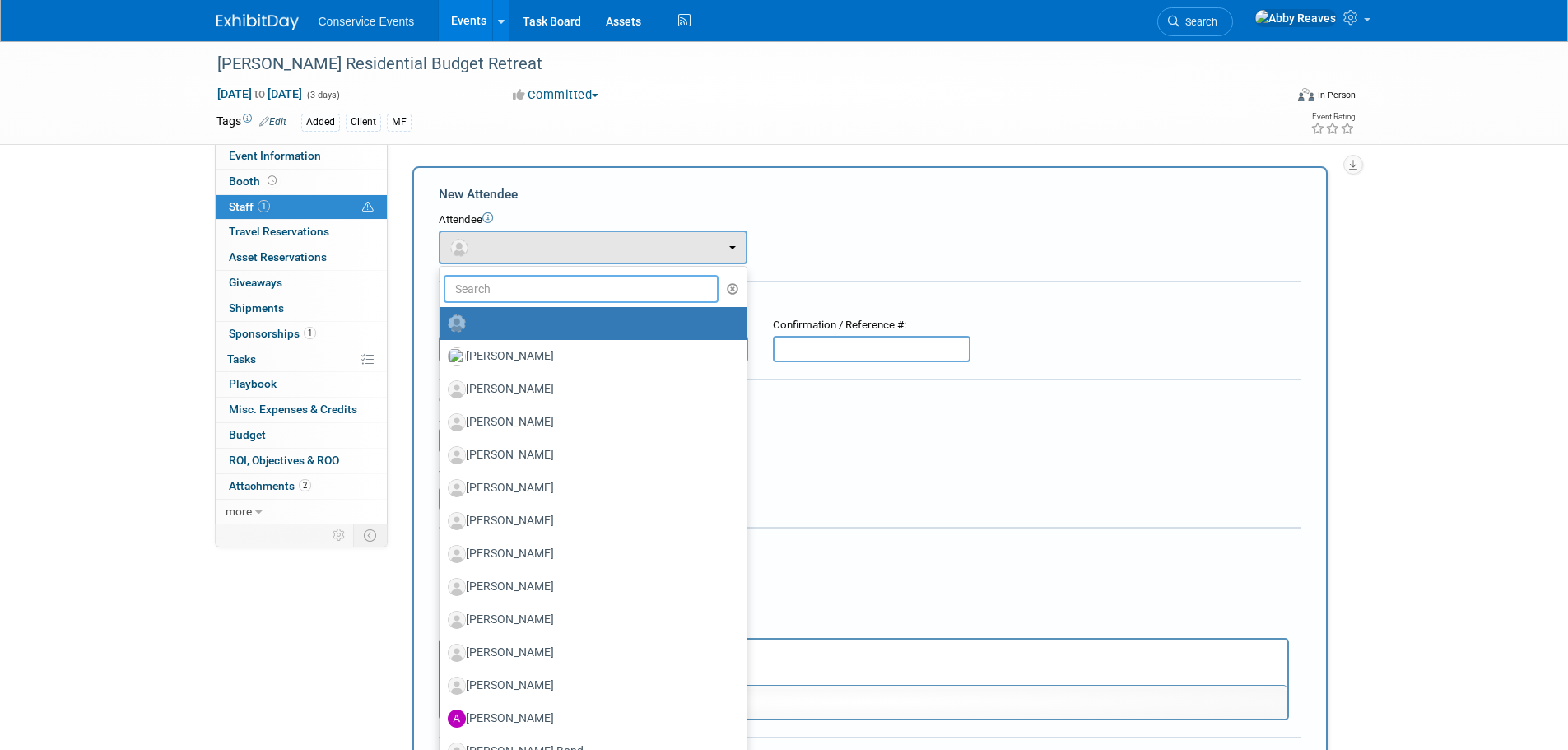
click at [529, 284] on input "text" at bounding box center [581, 288] width 276 height 28
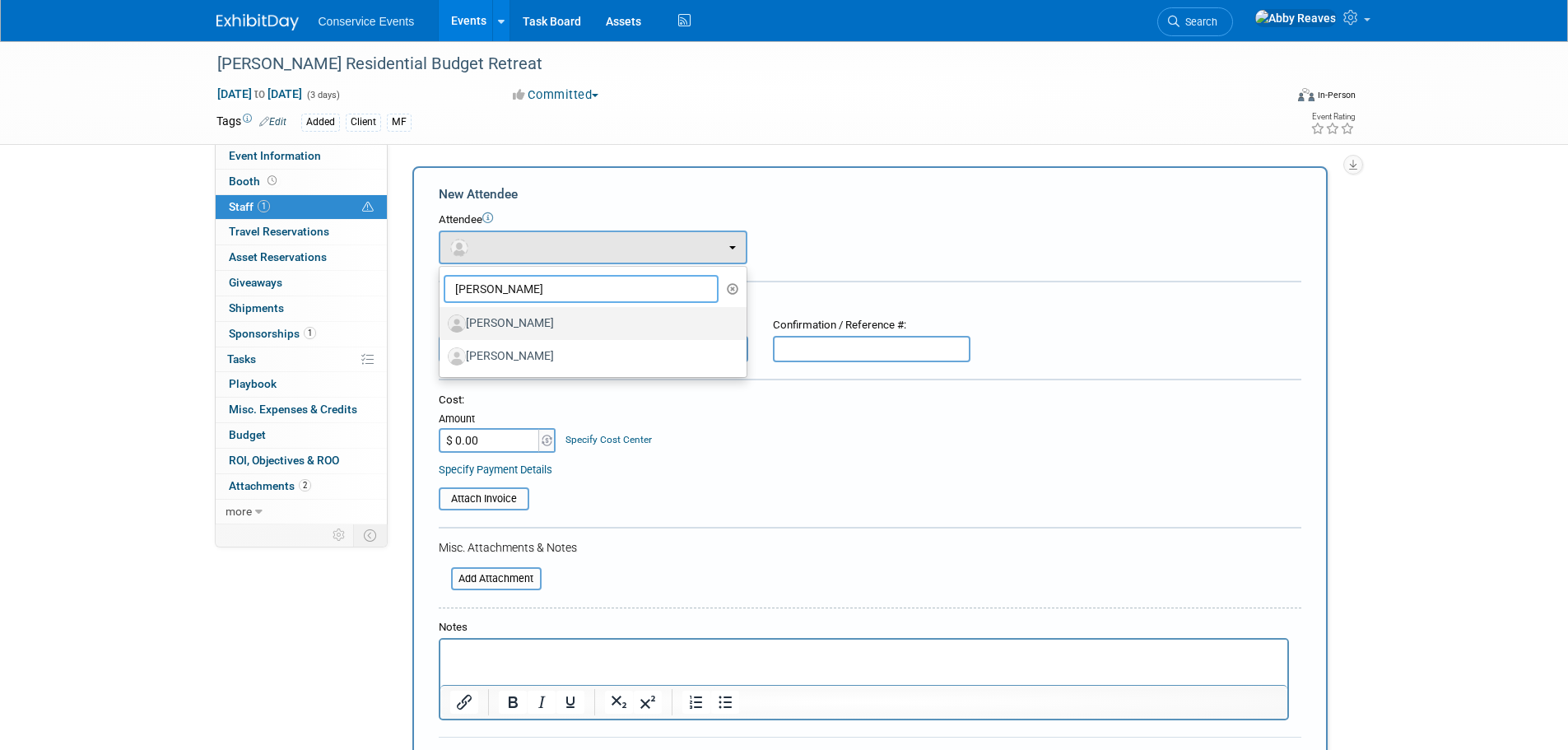
type input "[PERSON_NAME]"
click at [528, 316] on label "[PERSON_NAME]" at bounding box center [589, 323] width 282 height 27
click at [442, 316] on input "[PERSON_NAME]" at bounding box center [436, 321] width 10 height 10
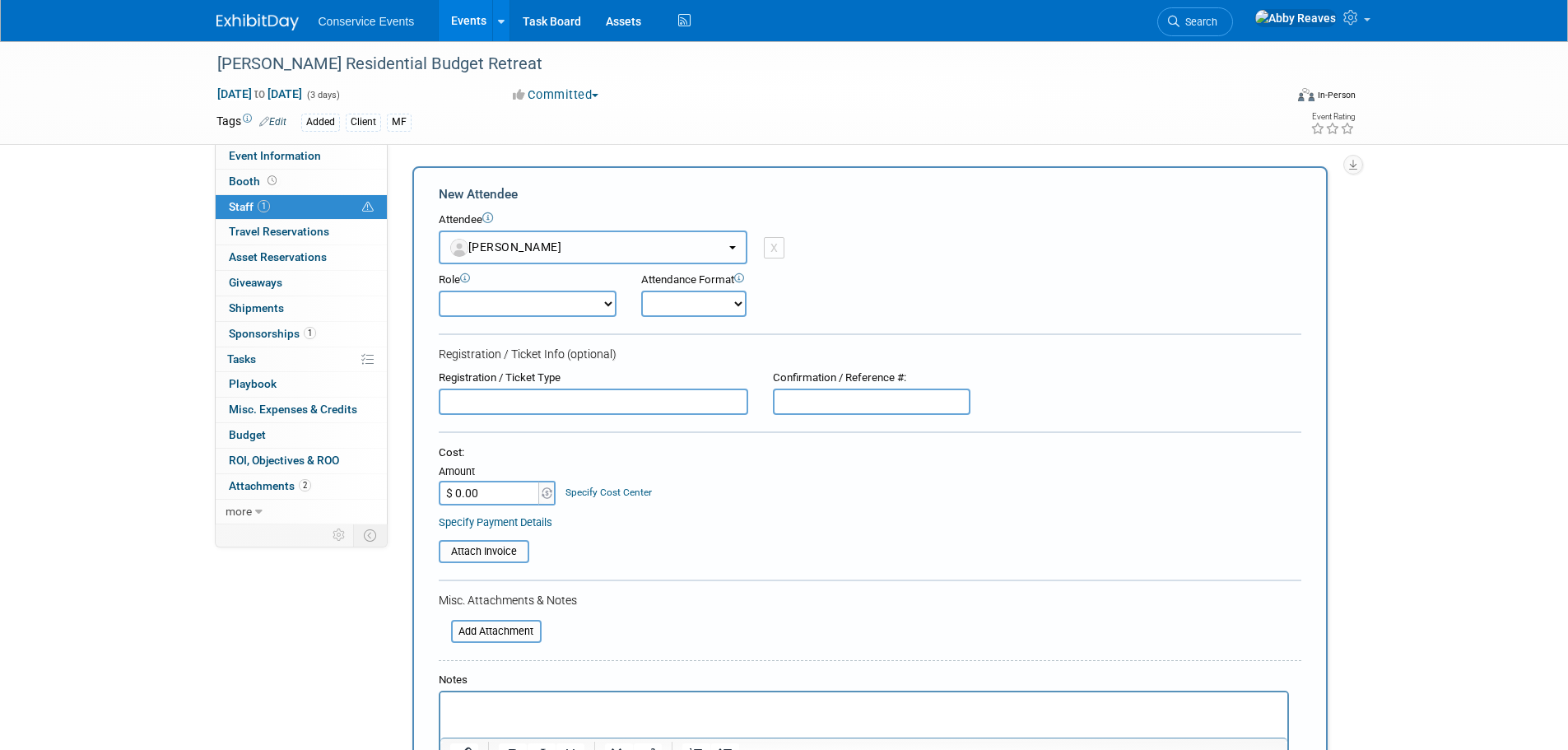
click at [737, 240] on button "[PERSON_NAME]" at bounding box center [594, 247] width 309 height 33
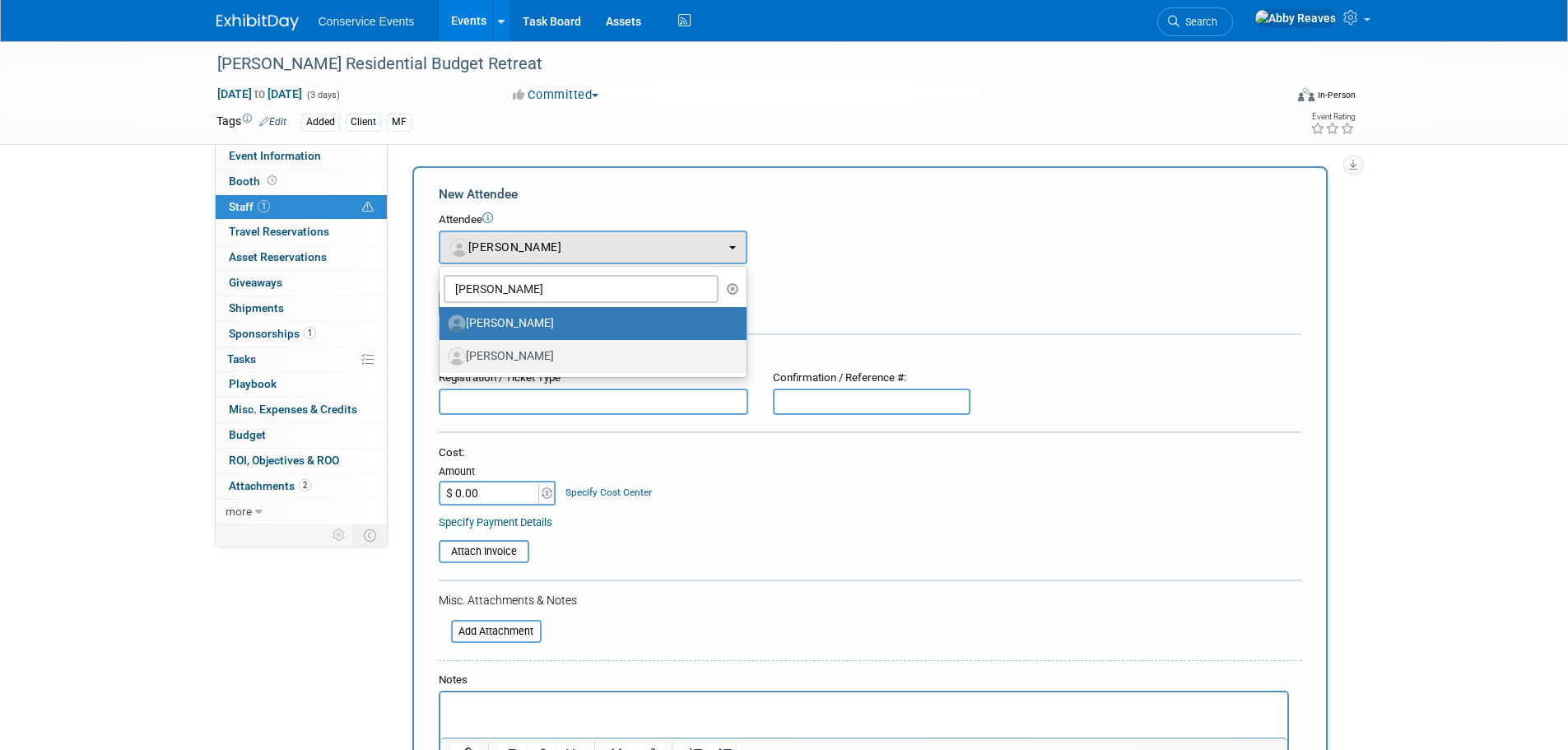
click at [547, 365] on label "[PERSON_NAME]" at bounding box center [589, 357] width 282 height 27
click at [442, 360] on input "[PERSON_NAME]" at bounding box center [436, 354] width 10 height 10
select select "e4825f68-050a-4245-a892-144191762d05"
select select "4"
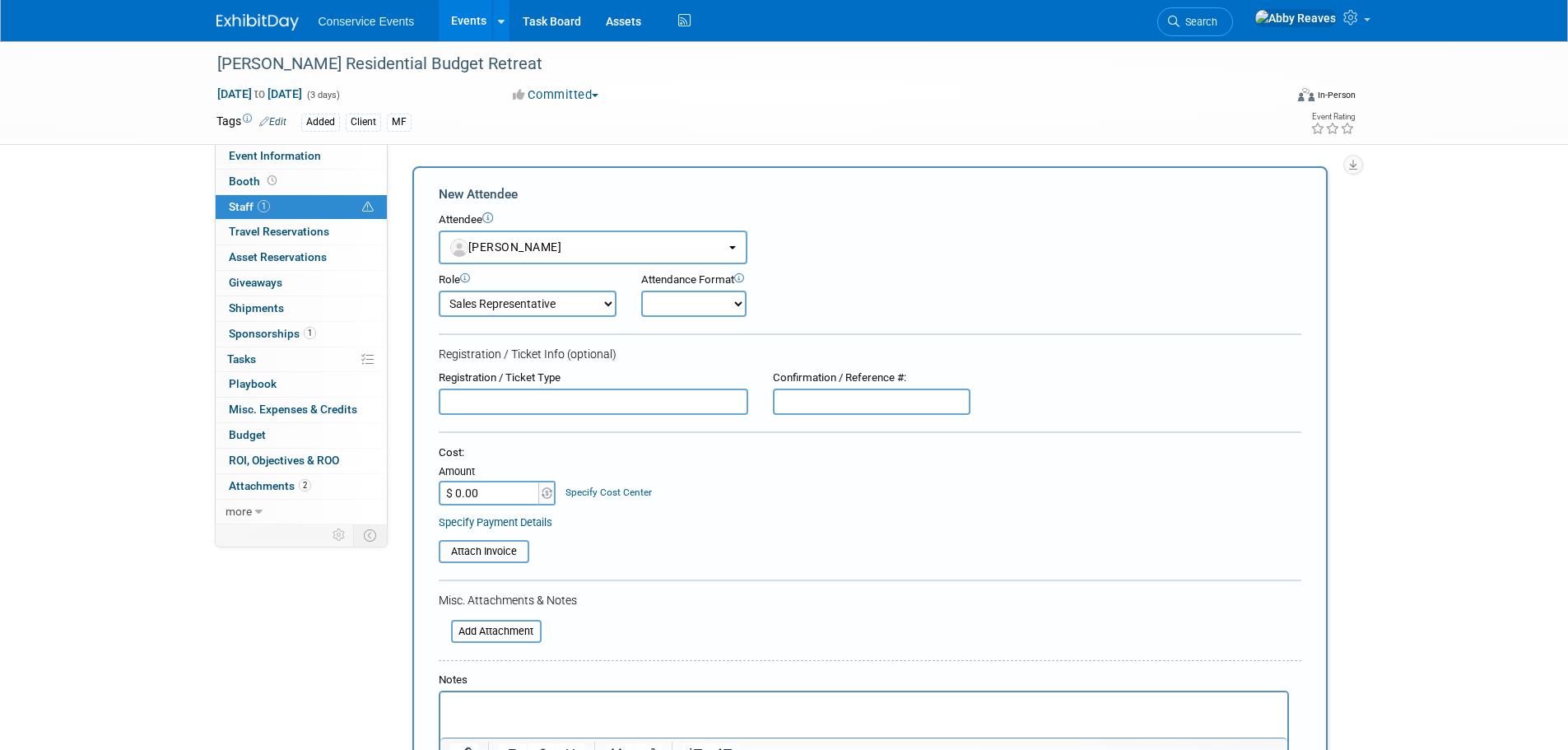
click at [699, 306] on select "Onsite Remote" at bounding box center [694, 304] width 105 height 27
select select "1"
click at [641, 291] on select "Onsite Remote" at bounding box center [694, 304] width 105 height 27
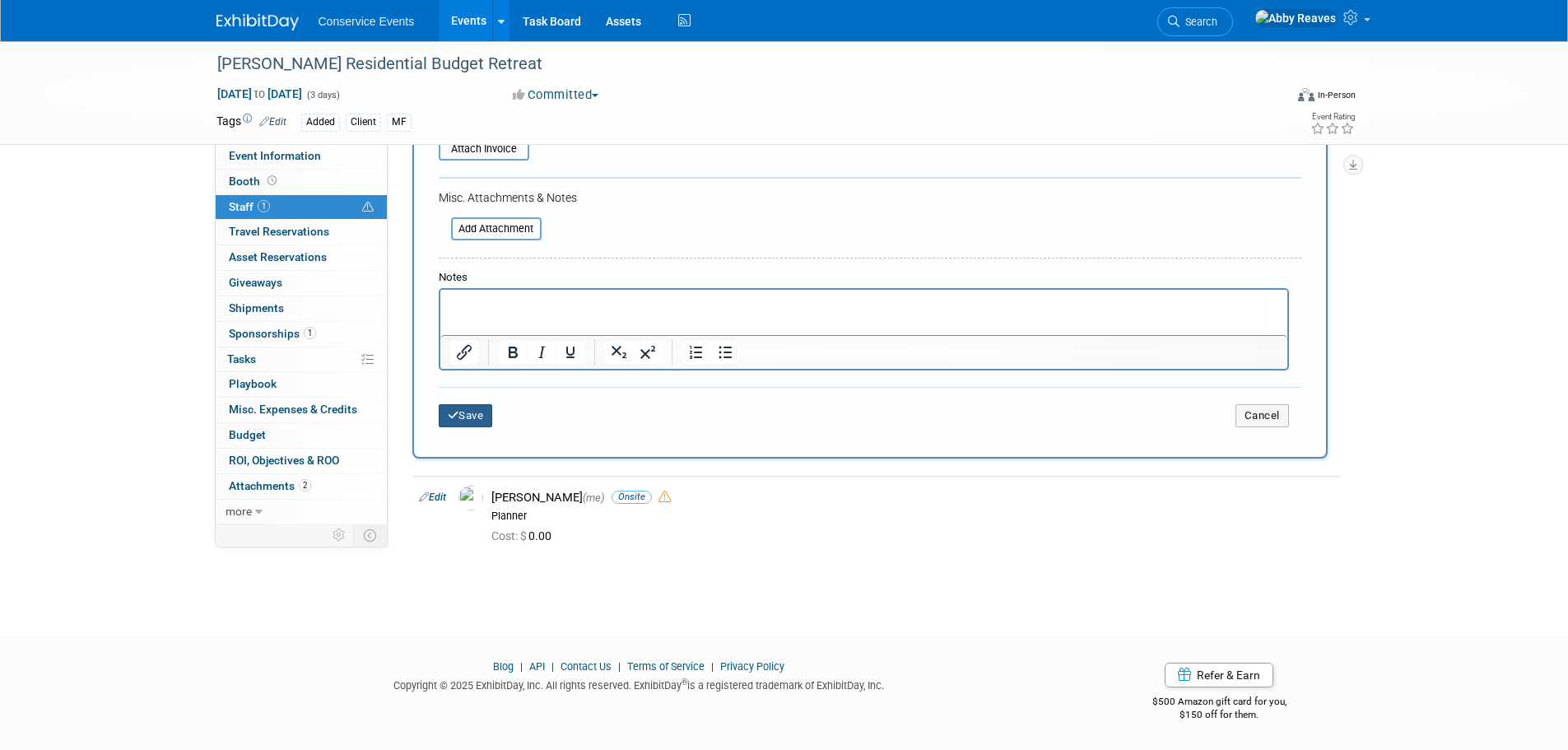
click at [493, 421] on button "Save" at bounding box center [466, 416] width 54 height 23
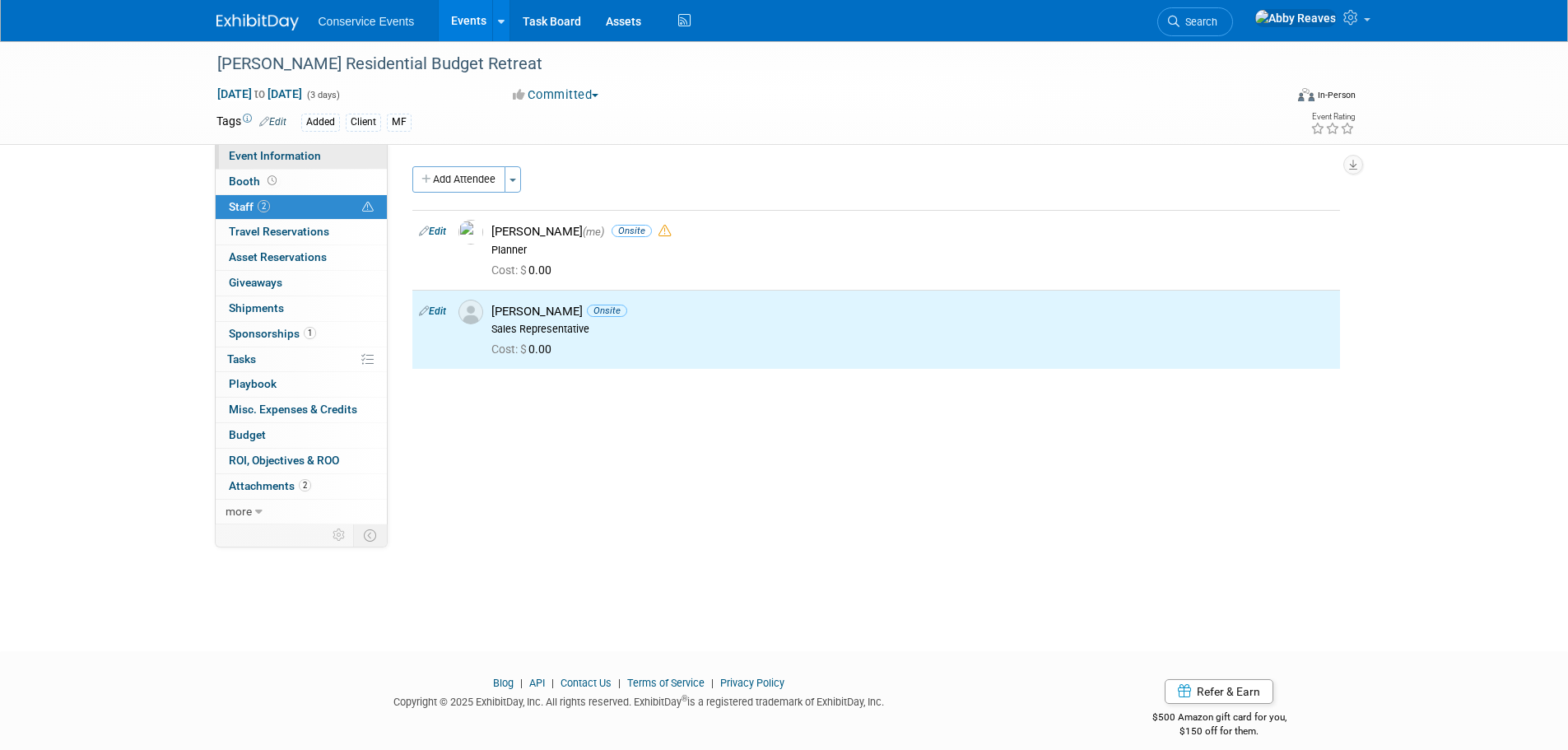
click at [332, 156] on link "Event Information" at bounding box center [301, 156] width 171 height 25
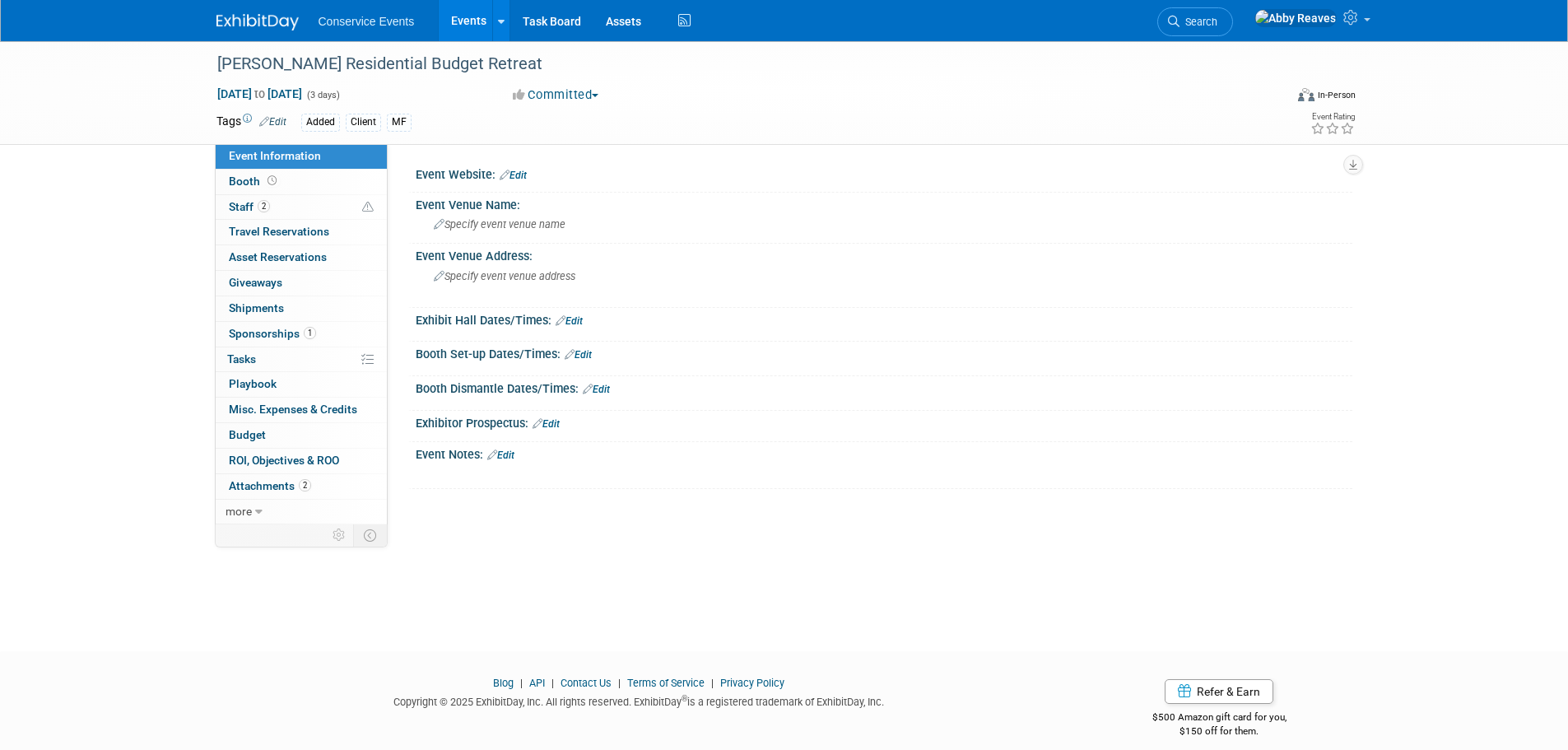
click at [474, 21] on link "Events" at bounding box center [469, 20] width 60 height 41
